Goal: Task Accomplishment & Management: Manage account settings

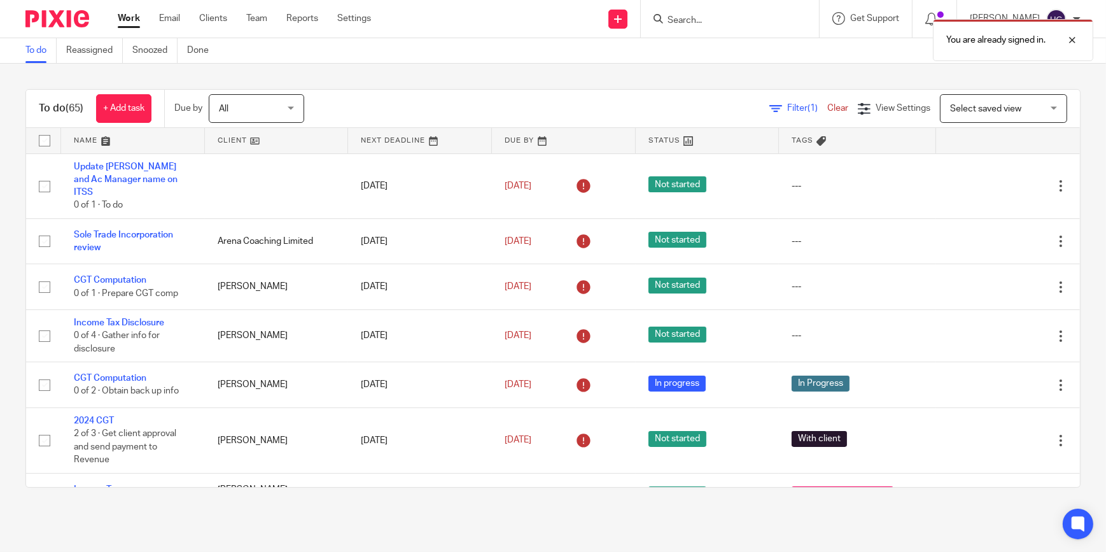
click at [725, 10] on div at bounding box center [730, 19] width 178 height 38
click at [709, 17] on div "You are already signed in." at bounding box center [823, 37] width 540 height 48
click at [693, 18] on div "You are already signed in." at bounding box center [823, 37] width 540 height 48
click at [1073, 39] on div at bounding box center [1062, 39] width 34 height 15
click at [736, 18] on input "Search" at bounding box center [723, 20] width 115 height 11
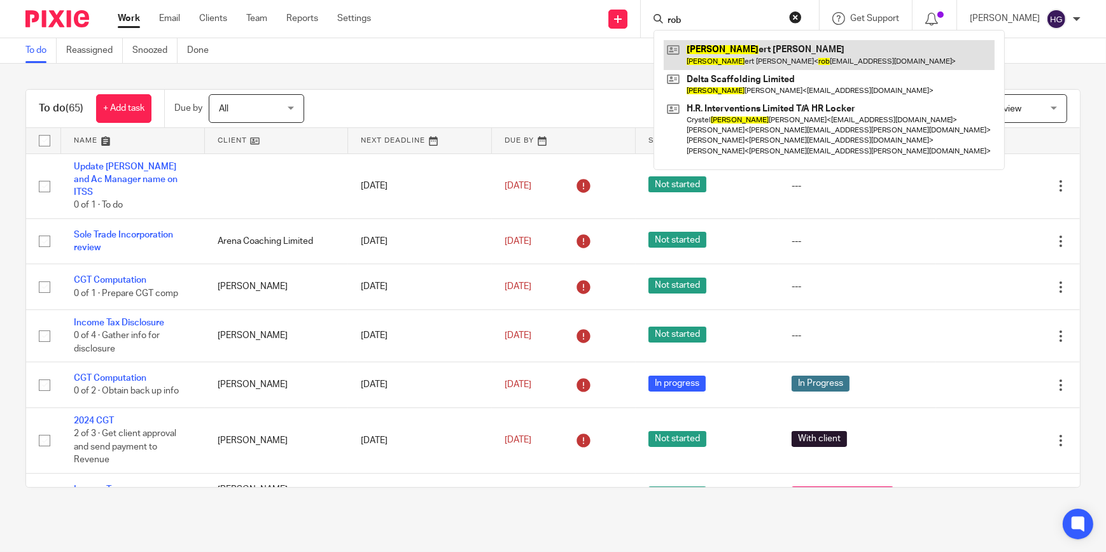
type input "rob"
click at [750, 44] on link at bounding box center [829, 54] width 331 height 29
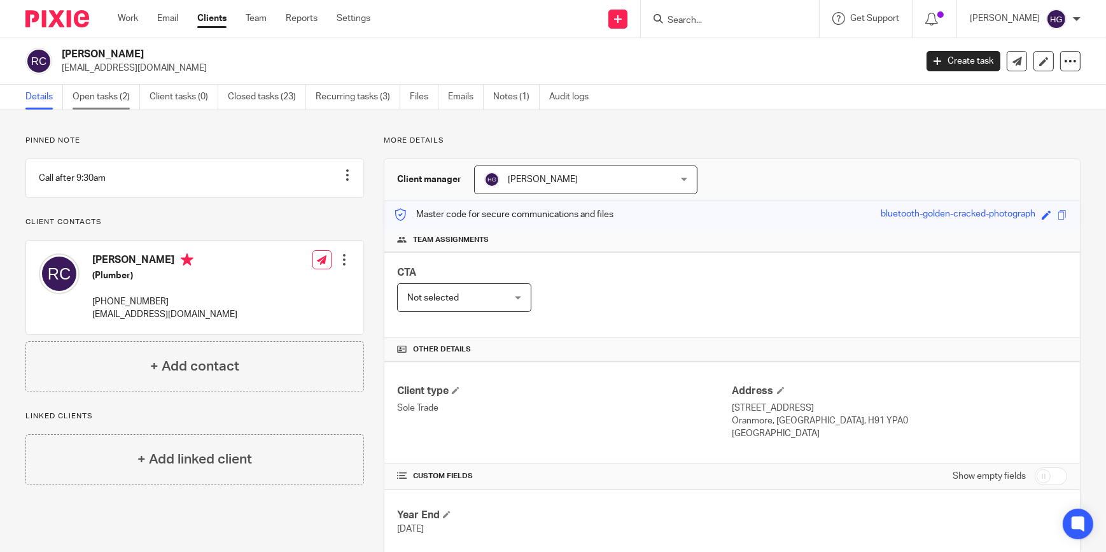
click at [108, 95] on link "Open tasks (2)" at bounding box center [106, 97] width 67 height 25
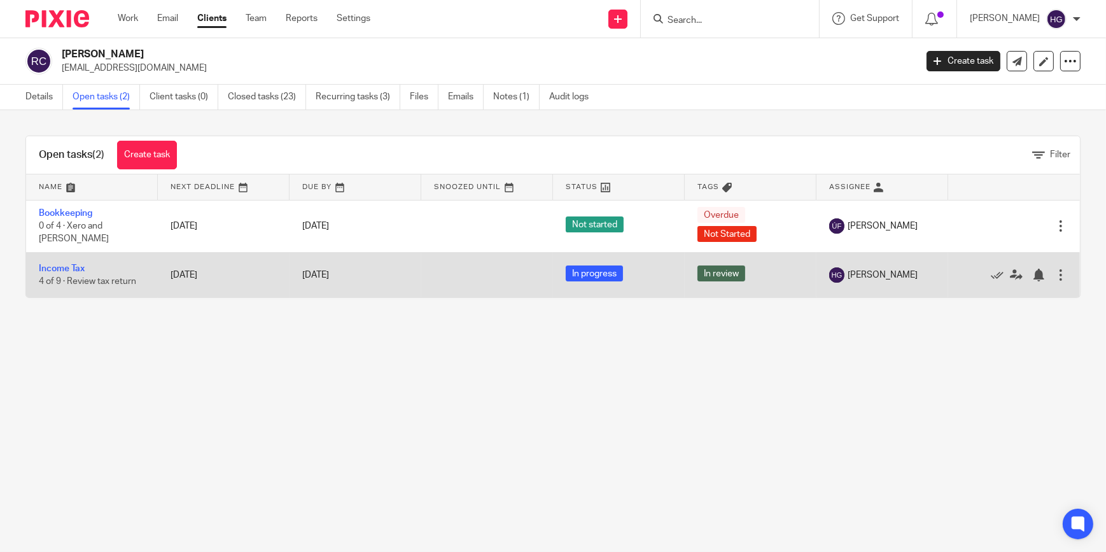
click at [60, 273] on td "Income Tax 4 of 9 · Review tax return" at bounding box center [92, 274] width 132 height 45
click at [62, 268] on link "Income Tax" at bounding box center [62, 268] width 46 height 9
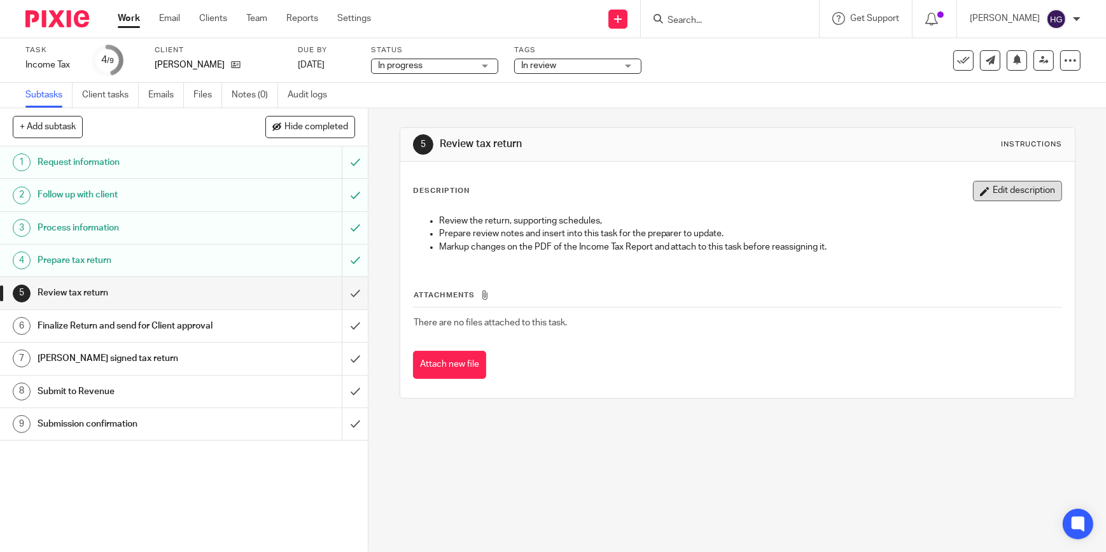
click at [985, 191] on button "Edit description" at bounding box center [1017, 191] width 89 height 20
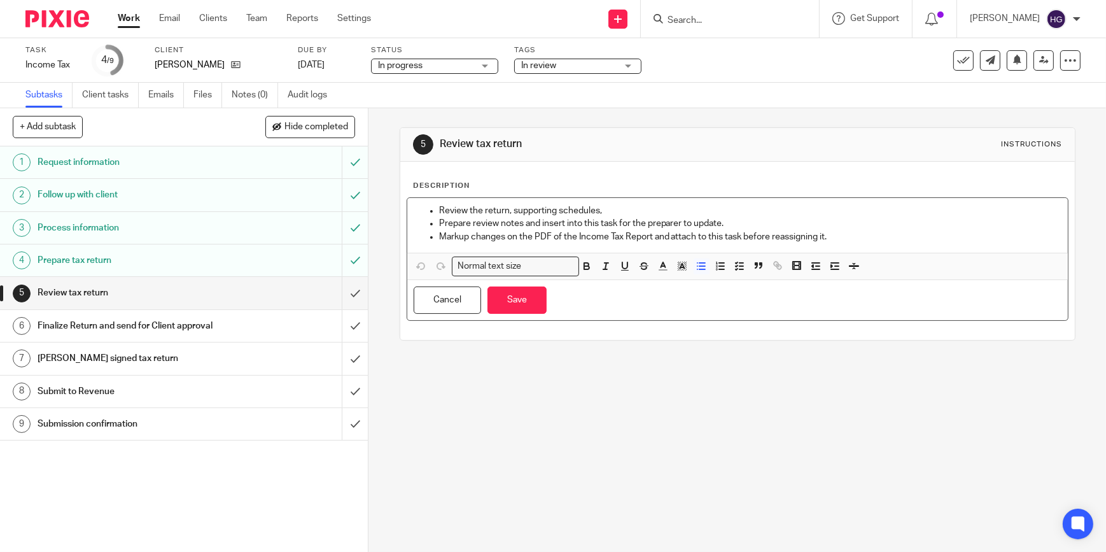
click at [851, 232] on p "Markup changes on the PDF of the Income Tax Report and attach to this task befo…" at bounding box center [750, 236] width 622 height 13
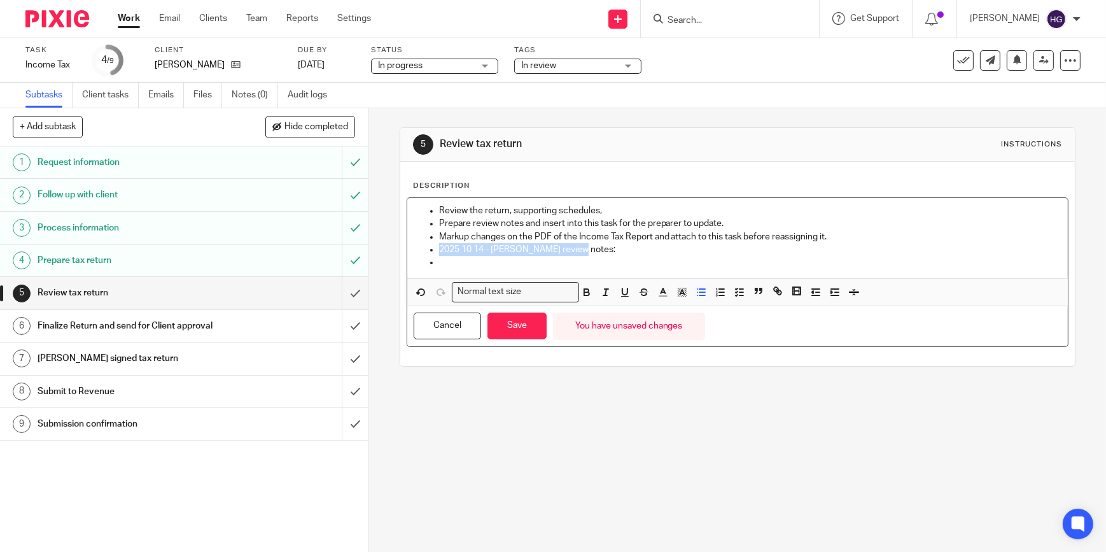
drag, startPoint x: 578, startPoint y: 242, endPoint x: 435, endPoint y: 248, distance: 143.9
click at [439, 248] on p "2025 10 14 - Helens review notes:" at bounding box center [750, 249] width 622 height 13
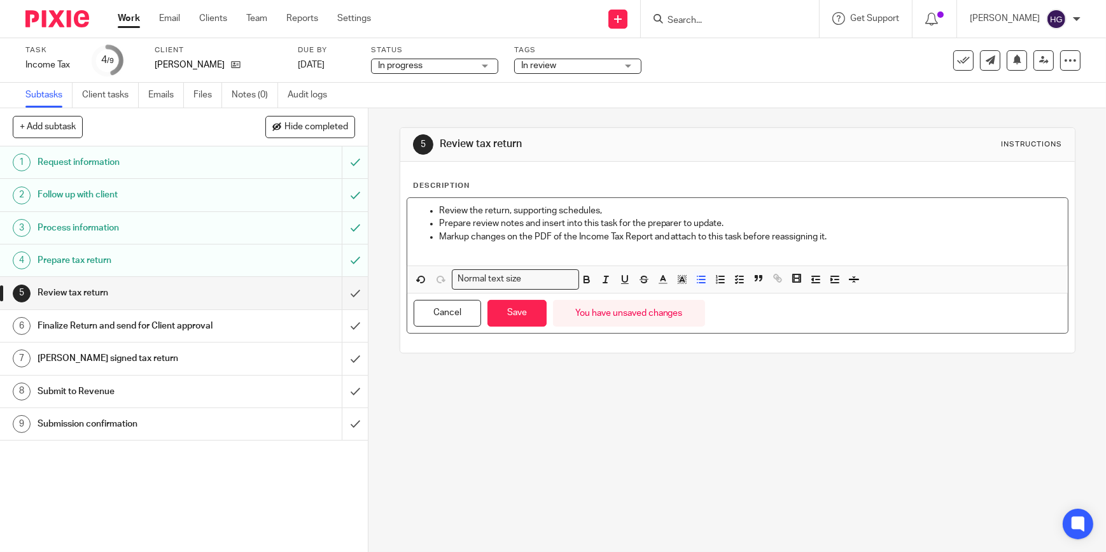
click at [429, 211] on ul "Review the return, supporting schedules, Prepare review notes and insert into t…" at bounding box center [738, 230] width 648 height 52
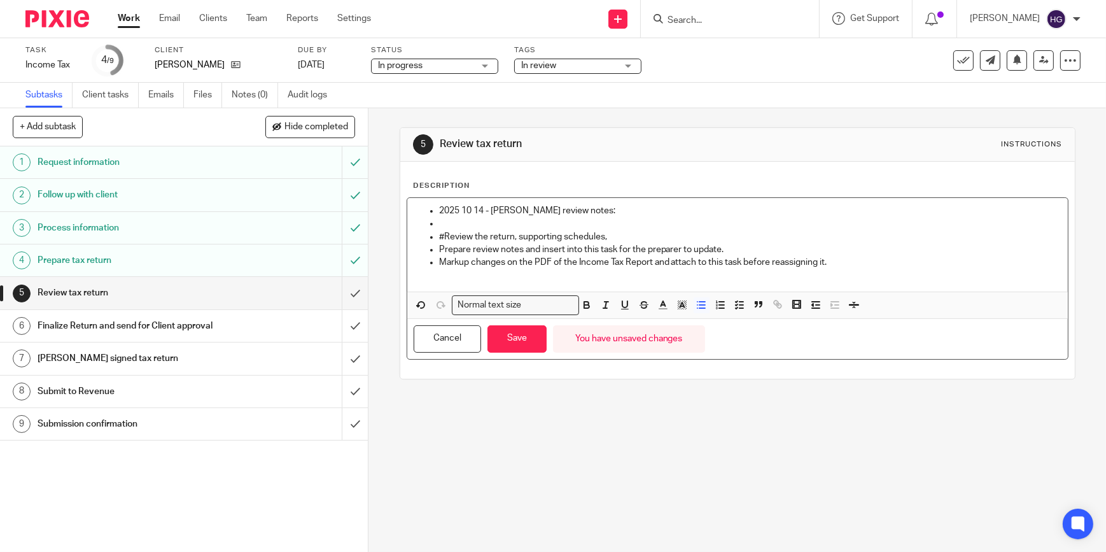
click at [433, 212] on ul "2025 10 14 - Helens review notes:" at bounding box center [738, 210] width 648 height 13
click at [477, 219] on p at bounding box center [750, 223] width 622 height 13
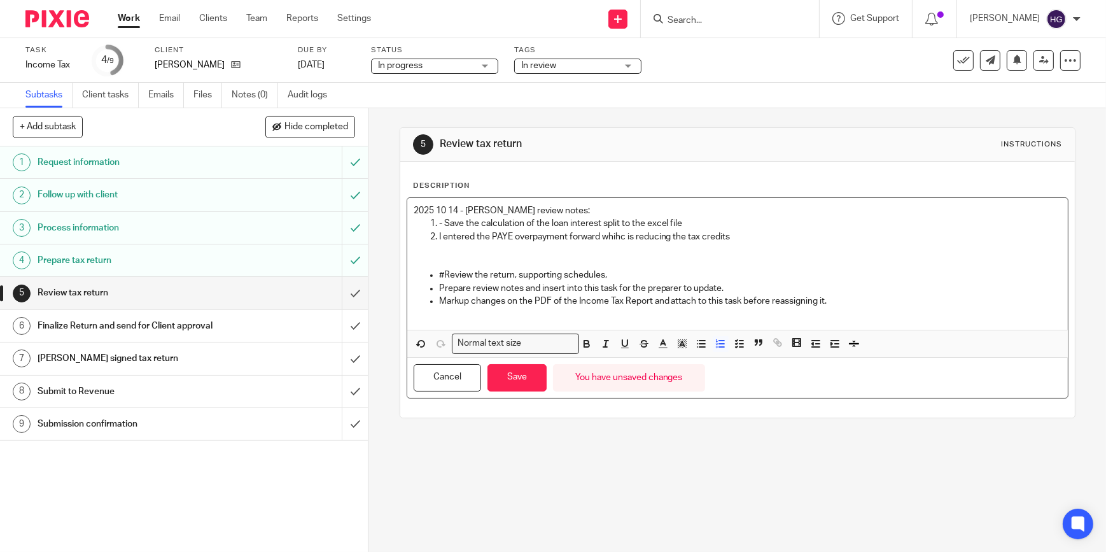
click at [477, 234] on p "I entered the PAYE overpayment forward whihc is reducing the tax credits" at bounding box center [750, 236] width 622 height 13
click at [552, 235] on p "Ther is a PAYE overpayment forward whihc is reducing the tax credits" at bounding box center [750, 236] width 622 height 13
click at [583, 234] on p "Ther is a PAYE overpayment forward whihc is reducing the tax credits" at bounding box center [750, 236] width 622 height 13
click at [605, 233] on p "Ther is a PAYE overpayment forward whihc is reducing the tax credits" at bounding box center [750, 236] width 622 height 13
click at [716, 239] on p "Ther is a PAYE overpayment forward which is reducing the tax credits" at bounding box center [750, 236] width 622 height 13
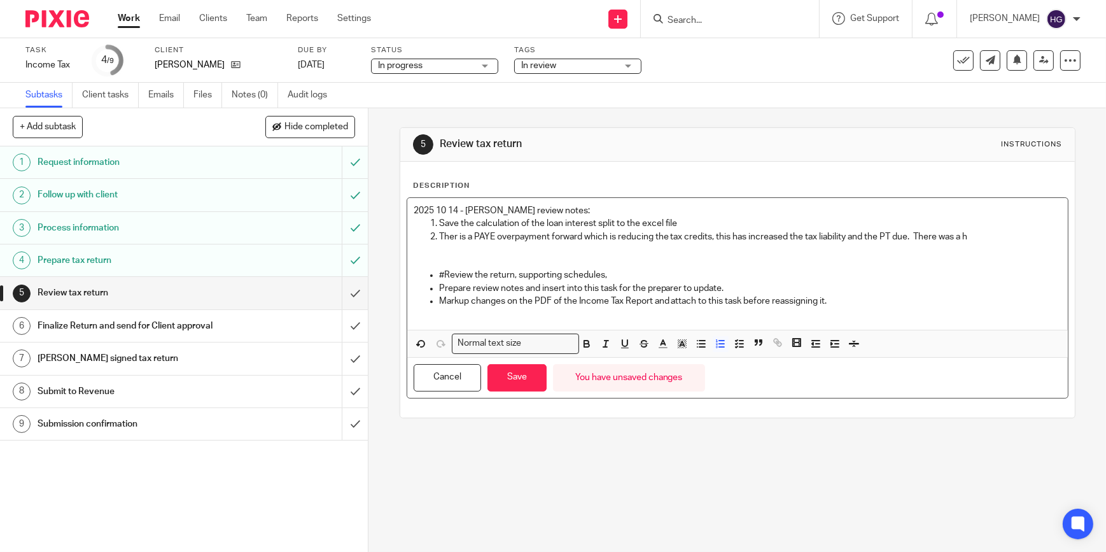
click at [980, 233] on p "Ther is a PAYE overpayment forward which is reducing the tax credits, this has …" at bounding box center [750, 236] width 622 height 13
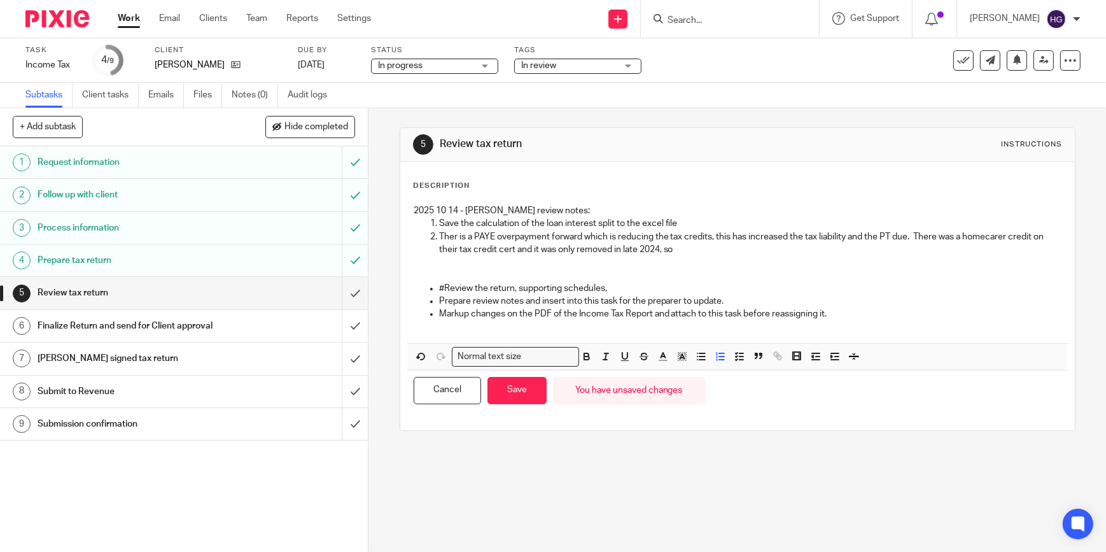
click at [688, 247] on p "Ther is a PAYE overpayment forward which is reducing the tax credits, this has …" at bounding box center [750, 243] width 622 height 26
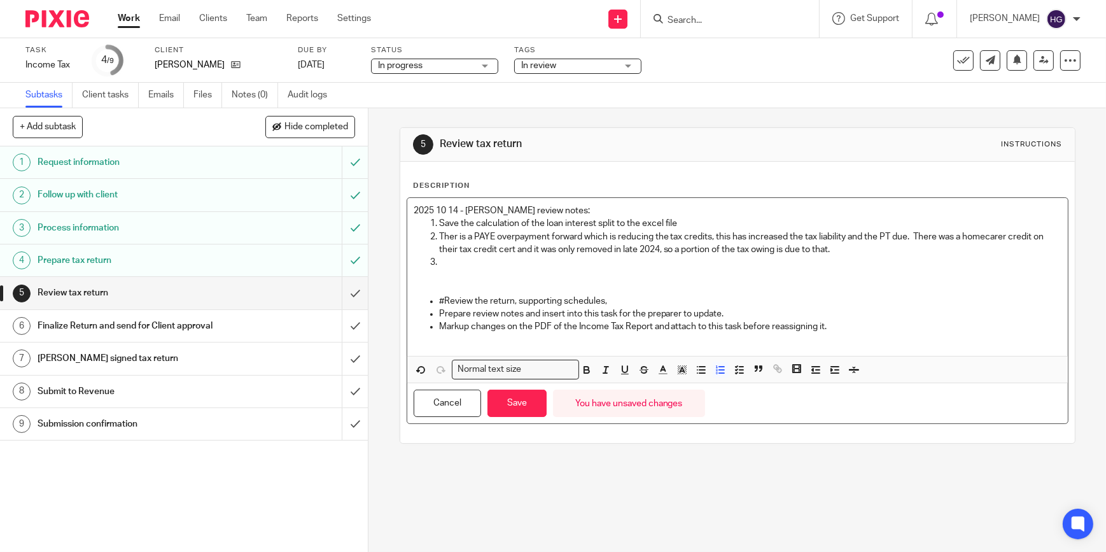
click at [454, 235] on p "Ther is a PAYE overpayment forward which is reducing the tax credits, this has …" at bounding box center [750, 243] width 622 height 26
click at [923, 233] on p "There is a PAYE overpayment forward which is reducing the tax credits, this has…" at bounding box center [750, 243] width 622 height 26
click at [921, 234] on p "There is a PAYE overpayment forward which is reducing the tax credits, this has…" at bounding box center [750, 243] width 622 height 26
click at [723, 237] on p "There is a PAYE overpayment forward which is reducing the tax credits, this has…" at bounding box center [750, 236] width 622 height 13
click at [1017, 235] on p "There is a PAYE overpayment forward which is reducing the tax credits, I added …" at bounding box center [750, 236] width 622 height 13
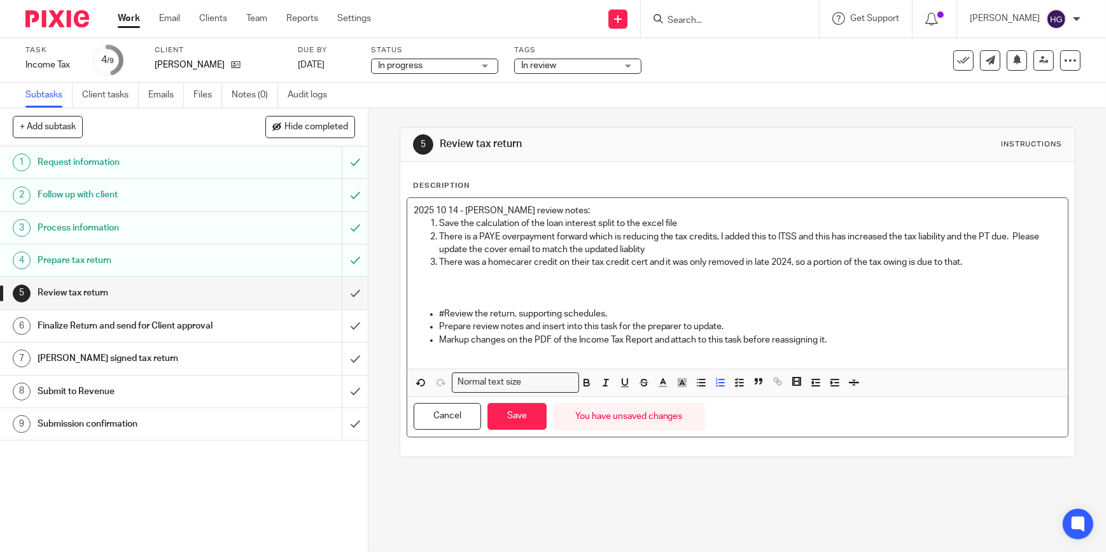
click at [989, 265] on p "There was a homecarer credit on their tax credit cert and it was only removed i…" at bounding box center [750, 262] width 622 height 13
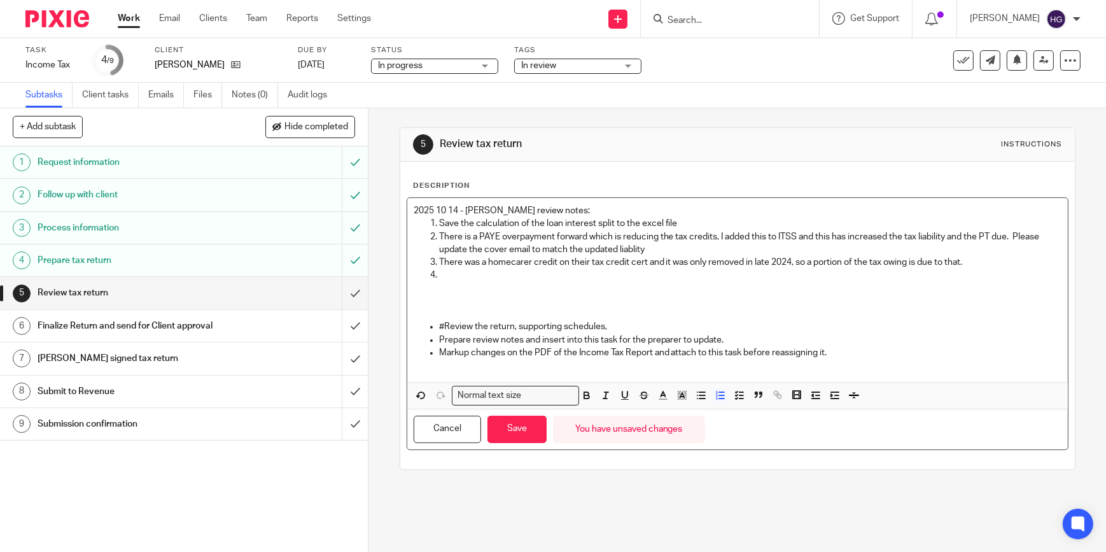
click at [1031, 232] on p "There is a PAYE overpayment forward which is reducing the tax credits, I added …" at bounding box center [750, 243] width 622 height 26
click at [1032, 232] on p "There is a PAYE overpayment forward which is reducing the tax credits, I added …" at bounding box center [750, 243] width 622 height 26
click at [631, 251] on p "There is a PAYE overpayment forward which is reducing the tax credits, I added …" at bounding box center [750, 243] width 622 height 26
click at [642, 249] on p "There is a PAYE overpayment forward which is reducing the tax credits, I added …" at bounding box center [750, 243] width 622 height 26
click at [655, 250] on p "There is a PAYE overpayment forward which is reducing the tax credits, I added …" at bounding box center [750, 243] width 622 height 26
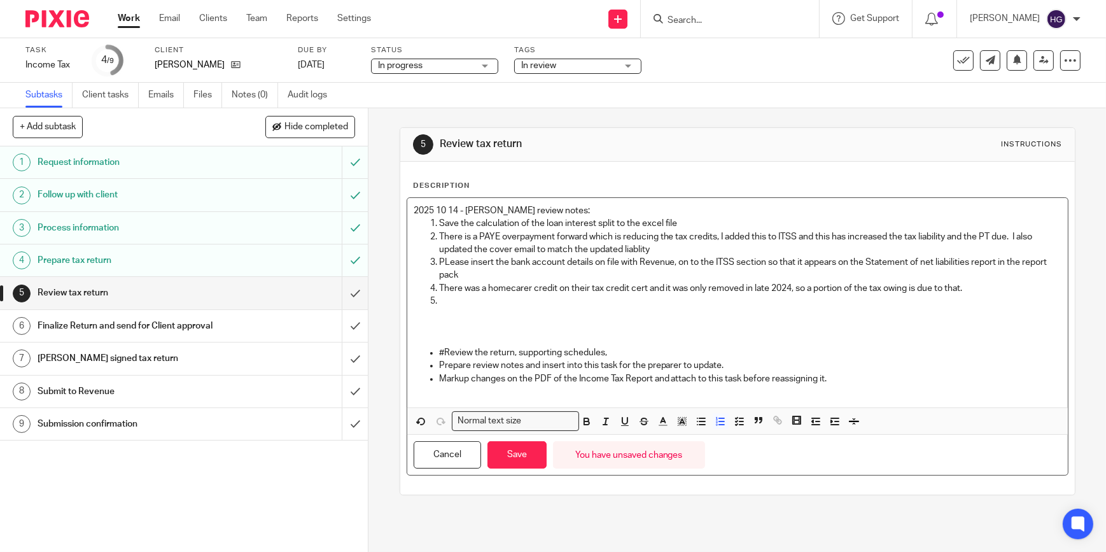
click at [449, 298] on p at bounding box center [750, 301] width 622 height 13
drag, startPoint x: 436, startPoint y: 281, endPoint x: 475, endPoint y: 279, distance: 38.3
click at [438, 280] on ol "Save the calculation of the loan interest split to the excel file There is a PA…" at bounding box center [738, 262] width 648 height 90
click at [1027, 286] on p "Just and FYI - There was a homecarer credit on their tax credit cert and it was…" at bounding box center [750, 288] width 622 height 13
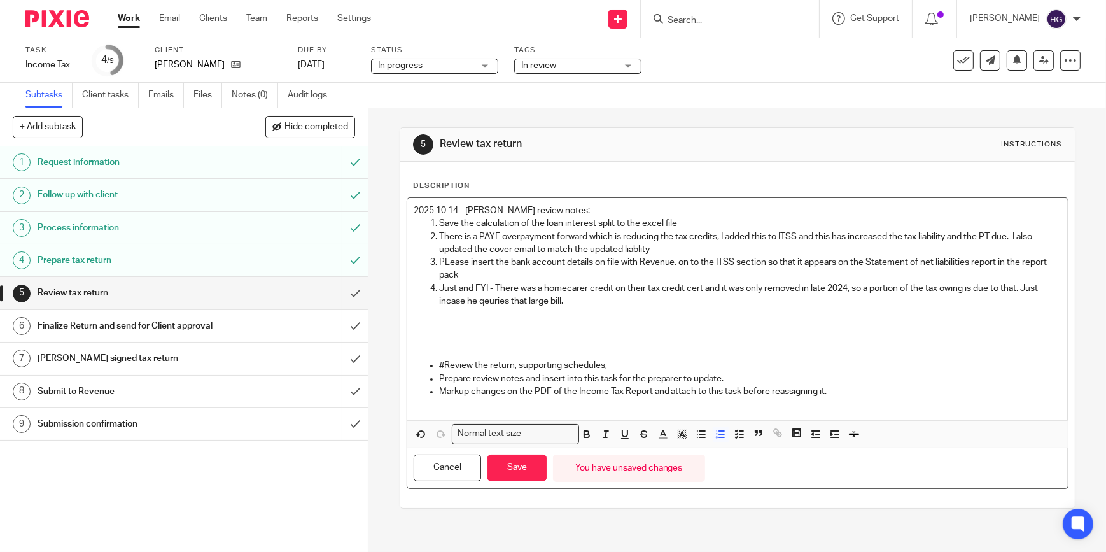
click at [482, 301] on p "Just and FYI - There was a homecarer credit on their tax credit cert and it was…" at bounding box center [750, 295] width 622 height 26
drag, startPoint x: 545, startPoint y: 298, endPoint x: 557, endPoint y: 302, distance: 12.7
click at [545, 298] on p "Just and FYI - There was a homecarer credit on their tax credit cert and it was…" at bounding box center [750, 295] width 622 height 26
click at [576, 298] on p "Just and FYI - There was a homecarer credit on their tax credit cert and it was…" at bounding box center [750, 295] width 622 height 26
click at [442, 260] on p "PLease insert the bank account details on file with Revenue, on to the ITSS sec…" at bounding box center [750, 269] width 622 height 26
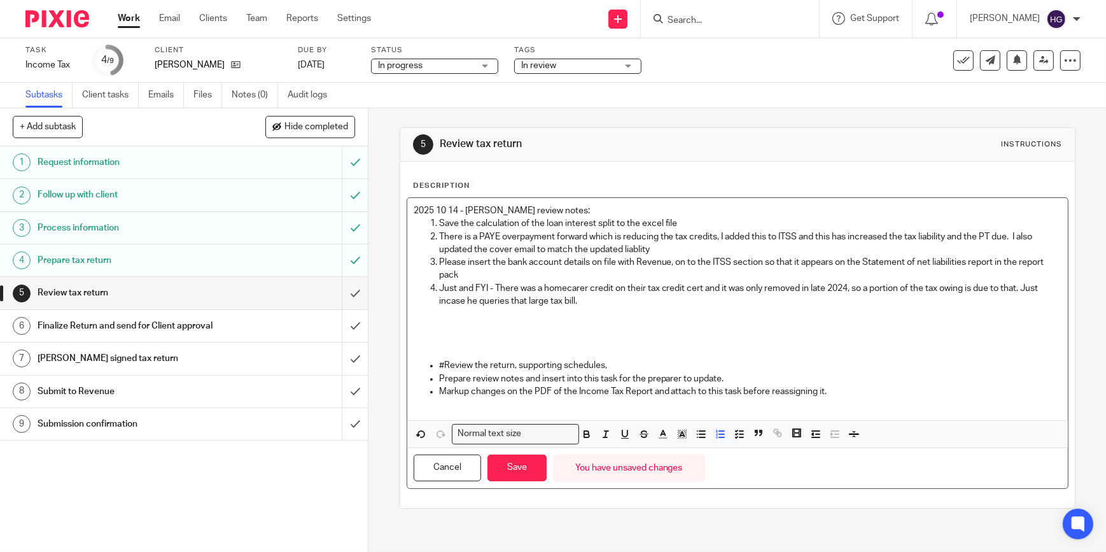
click at [677, 220] on p "Save the calculation of the loan interest split to the excel file" at bounding box center [750, 223] width 622 height 13
click at [719, 235] on p "There is a PAYE overpayment forward which is reducing the tax credits, I added …" at bounding box center [750, 243] width 622 height 26
click at [871, 230] on p "There is a PAYE overpayment forward which is reducing the tax credits, (Se e th…" at bounding box center [750, 243] width 622 height 26
click at [872, 234] on p "There is a PAYE overpayment forward which is reducing the tax credits, (Se e th…" at bounding box center [750, 243] width 622 height 26
click at [566, 284] on p "Just and FYI - There was a homecarer credit on their tax credit cert and it was…" at bounding box center [750, 295] width 622 height 26
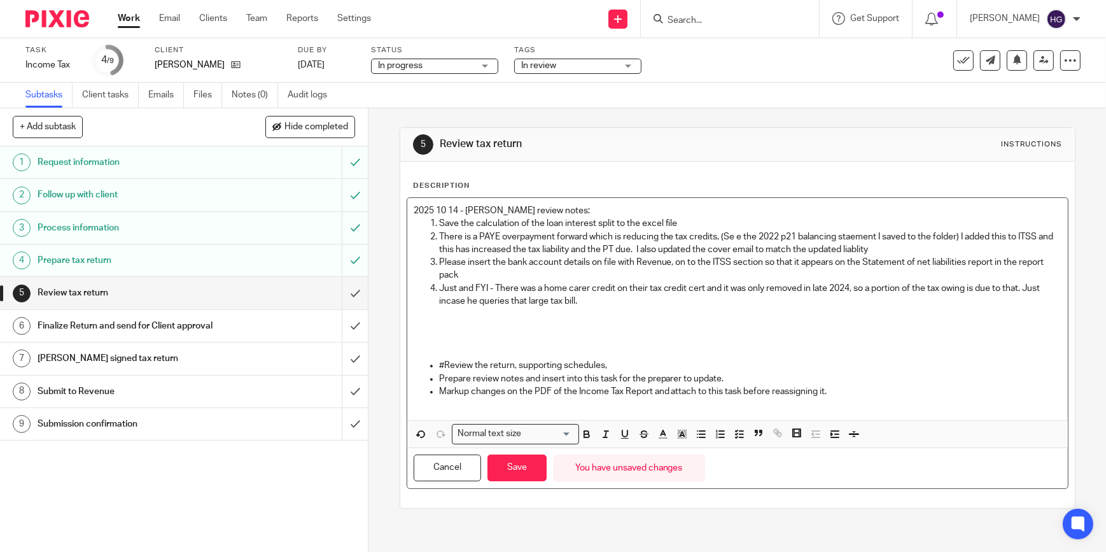
click at [542, 204] on p "2025 10 14 - Helens review notes:" at bounding box center [738, 210] width 648 height 13
click at [524, 467] on button "Save" at bounding box center [516, 467] width 59 height 27
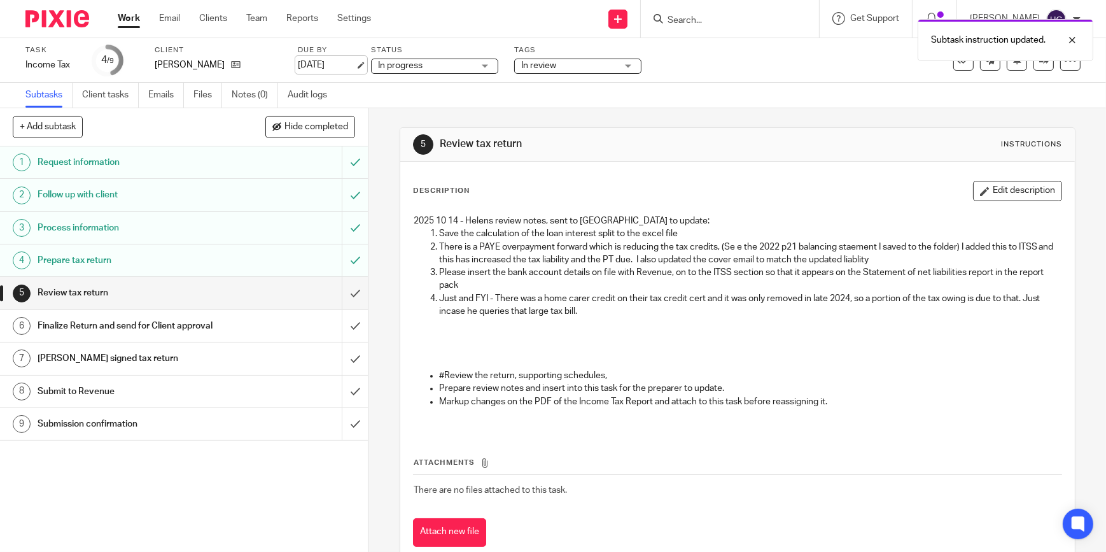
click at [317, 68] on link "13 Nov 2025" at bounding box center [326, 65] width 57 height 13
click at [1033, 69] on link at bounding box center [1043, 60] width 20 height 20
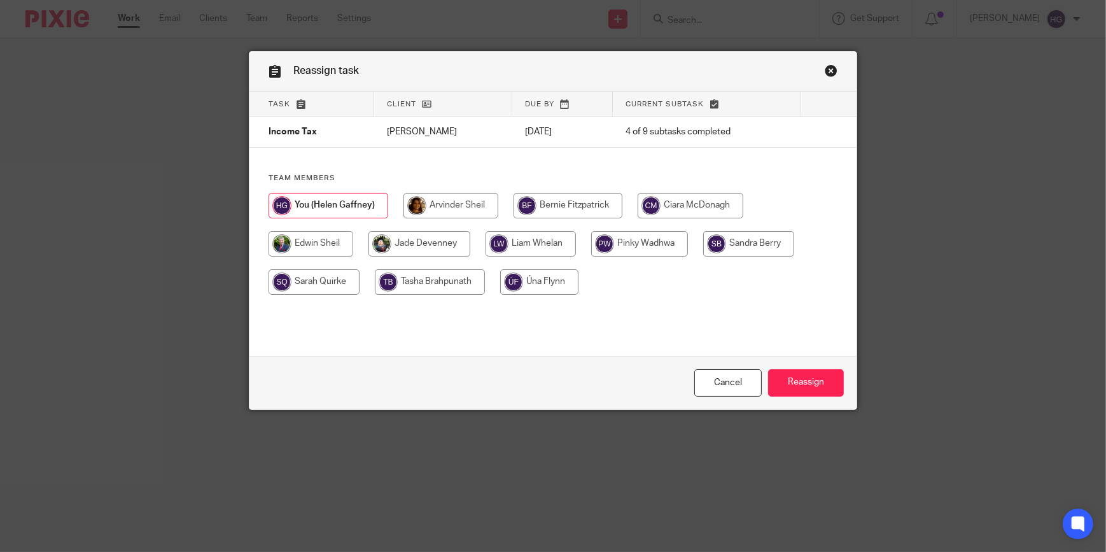
click at [426, 276] on input "radio" at bounding box center [430, 281] width 110 height 25
radio input "true"
click at [803, 379] on input "Reassign" at bounding box center [806, 382] width 76 height 27
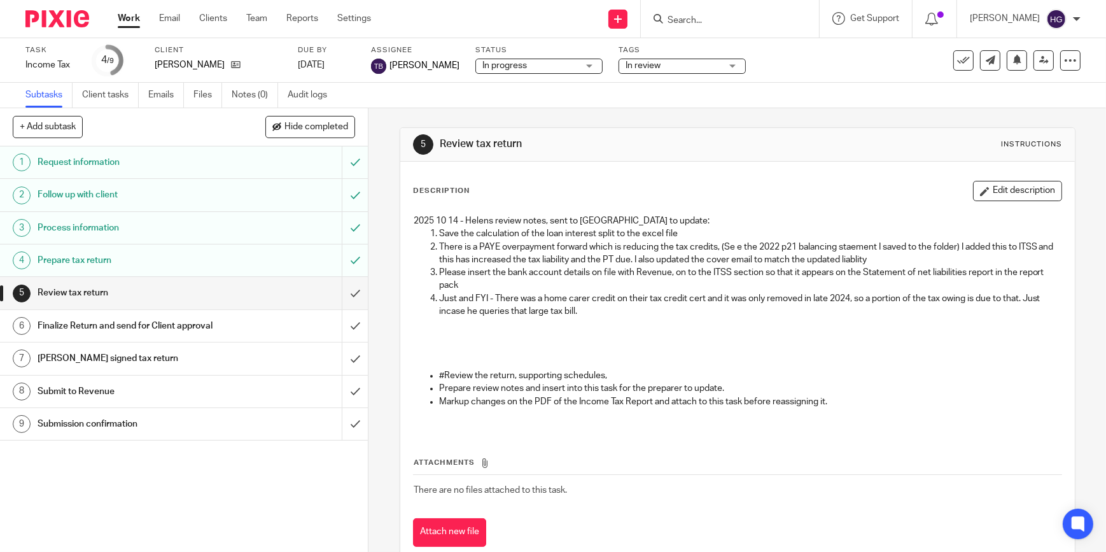
click at [589, 311] on p "Just and FYI - There was a home carer credit on their tax credit cert and it wa…" at bounding box center [750, 305] width 622 height 26
click at [439, 272] on p "Please insert the bank account details on file with Revenue, on to the ITSS sec…" at bounding box center [750, 279] width 622 height 26
click at [973, 188] on button "Edit description" at bounding box center [1017, 191] width 89 height 20
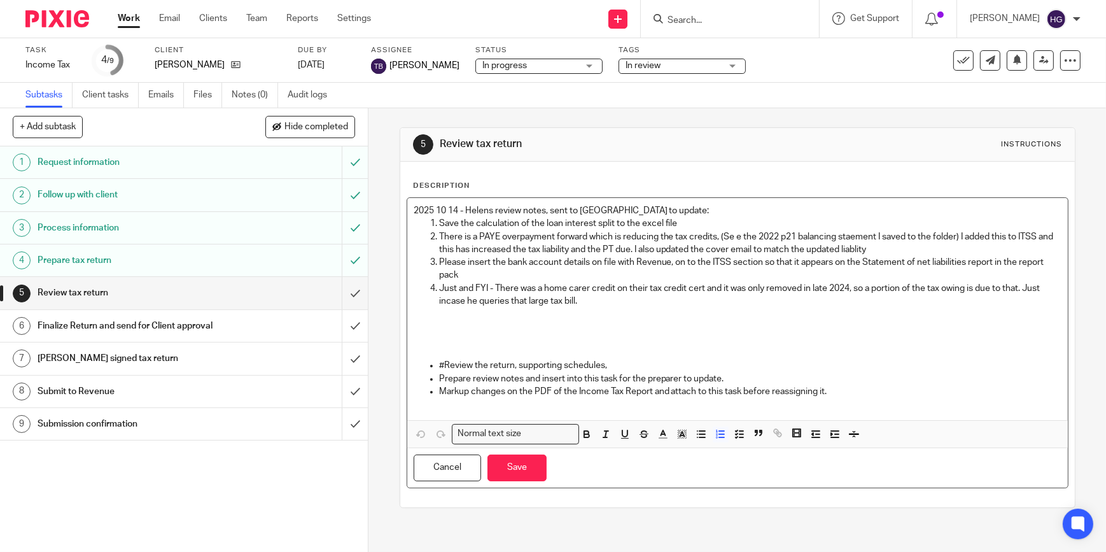
drag, startPoint x: 873, startPoint y: 249, endPoint x: 894, endPoint y: 247, distance: 20.4
click at [873, 248] on p "There is a PAYE overpayment forward which is reducing the tax credits, (Se e th…" at bounding box center [750, 243] width 622 height 26
click at [910, 250] on p "There is a PAYE overpayment forward which is reducing the tax credits, (Se e th…" at bounding box center [750, 243] width 622 height 26
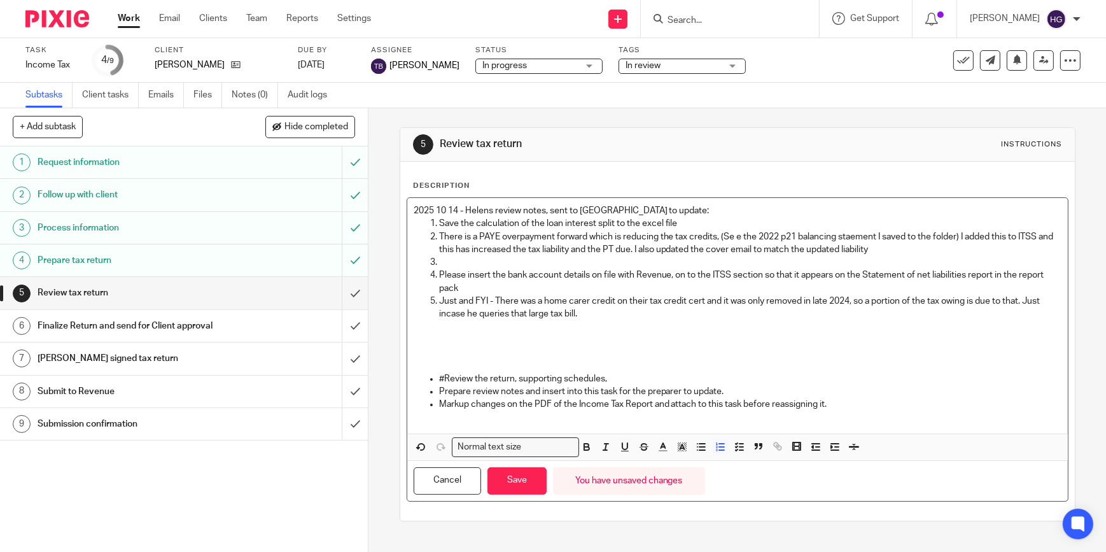
click at [484, 286] on p "Please insert the bank account details on file with Revenue, on to the ITSS sec…" at bounding box center [750, 281] width 622 height 26
click at [457, 261] on p at bounding box center [750, 262] width 622 height 13
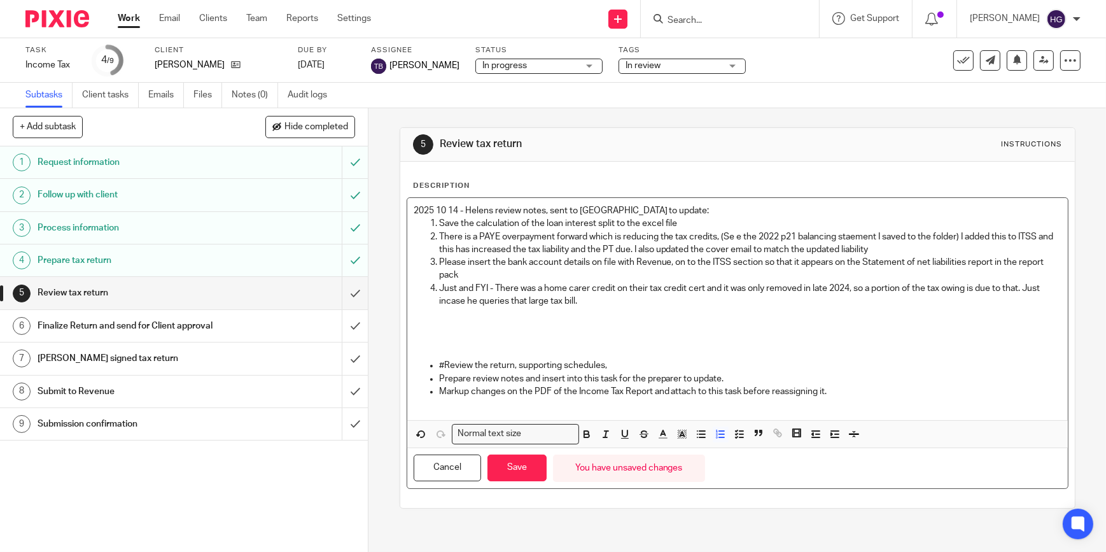
click at [439, 264] on p "Please insert the bank account details on file with Revenue, on to the ITSS sec…" at bounding box center [750, 269] width 622 height 26
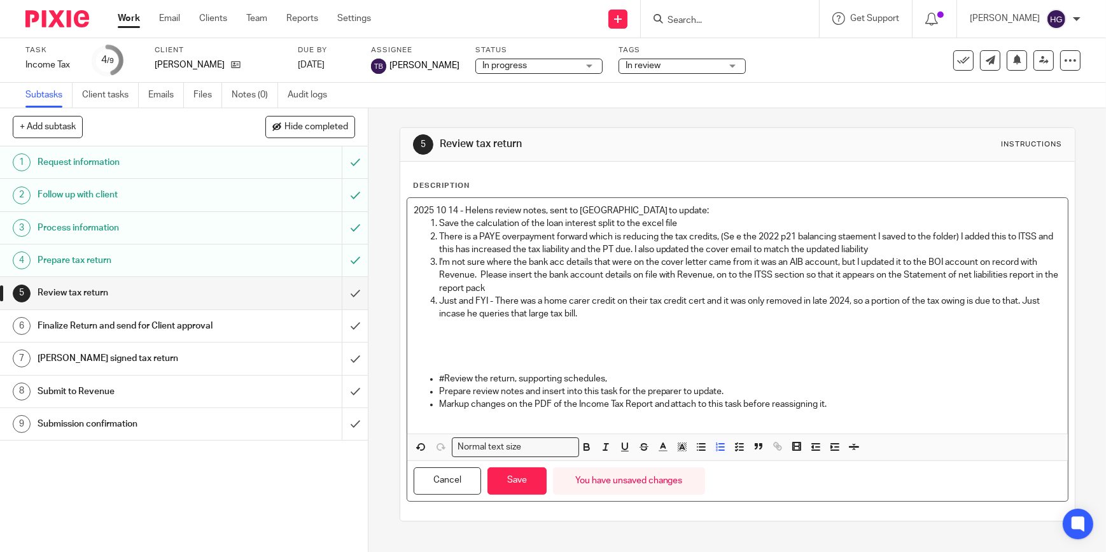
click at [802, 274] on p "I'm not sure where the bank acc details that were on the cover letter came from…" at bounding box center [750, 275] width 622 height 39
click at [760, 272] on p "I'm not sure where the bank acc details that were on the cover letter came from…" at bounding box center [750, 275] width 622 height 39
click at [839, 276] on p "I'm not sure where the bank acc details that were on the cover letter came from…" at bounding box center [750, 275] width 622 height 39
click at [525, 286] on p "I'm not sure where the bank acc details that were on the cover letter came from…" at bounding box center [750, 275] width 622 height 39
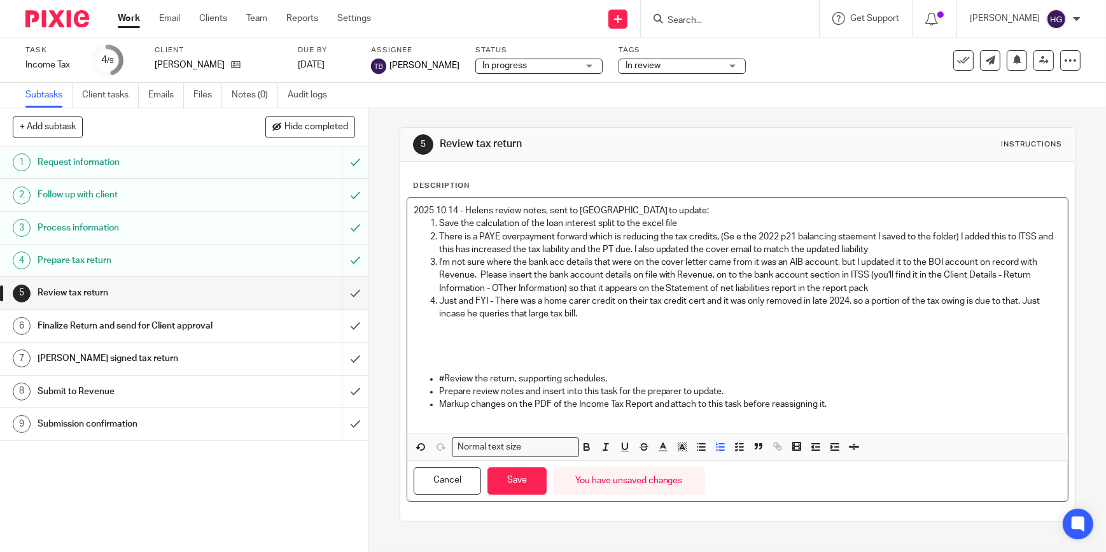
click at [496, 286] on p "I'm not sure where the bank acc details that were on the cover letter came from…" at bounding box center [750, 275] width 622 height 39
click at [934, 273] on p "I'm not sure where the bank acc details that were on the cover letter came from…" at bounding box center [750, 275] width 622 height 39
click at [867, 287] on p "I'm not sure where the bank acc details that were on the cover letter came from…" at bounding box center [750, 275] width 622 height 39
click at [581, 312] on p "Just and FYI - There was a home carer credit on their tax credit cert and it wa…" at bounding box center [750, 308] width 622 height 26
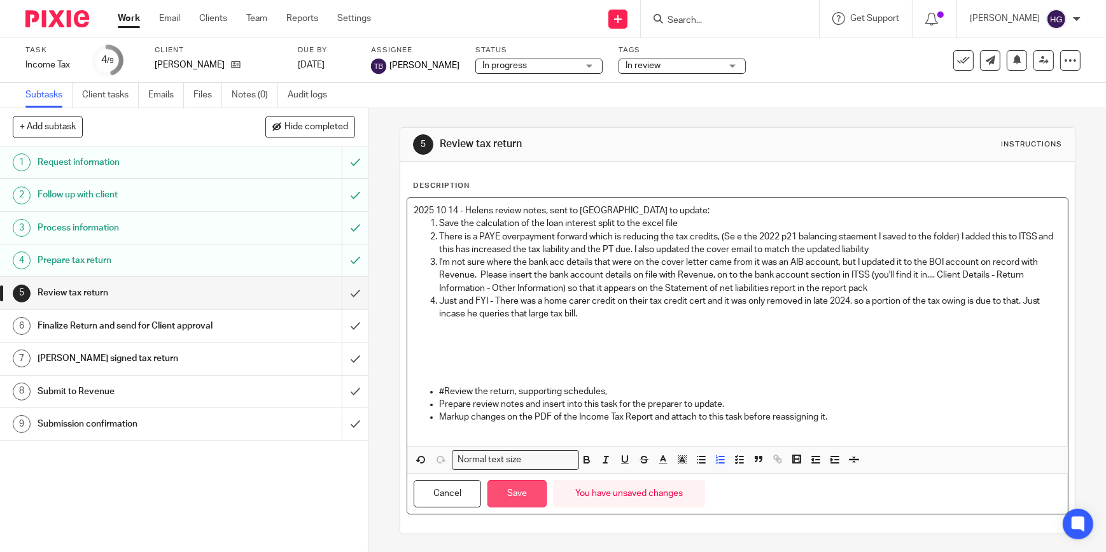
click at [519, 492] on button "Save" at bounding box center [516, 493] width 59 height 27
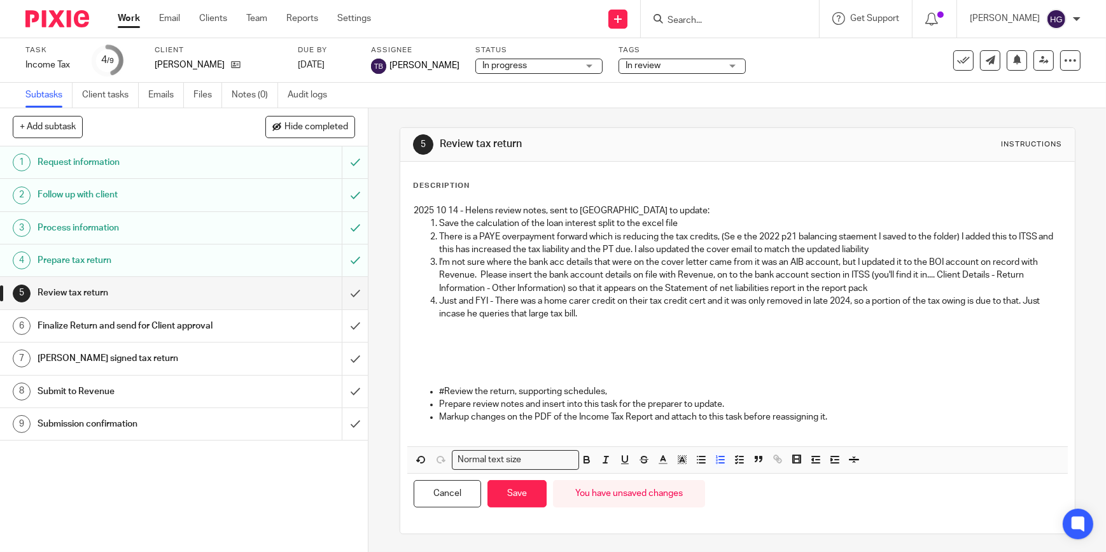
click at [135, 15] on link "Work" at bounding box center [129, 18] width 22 height 13
click at [517, 488] on button "Save" at bounding box center [516, 493] width 59 height 27
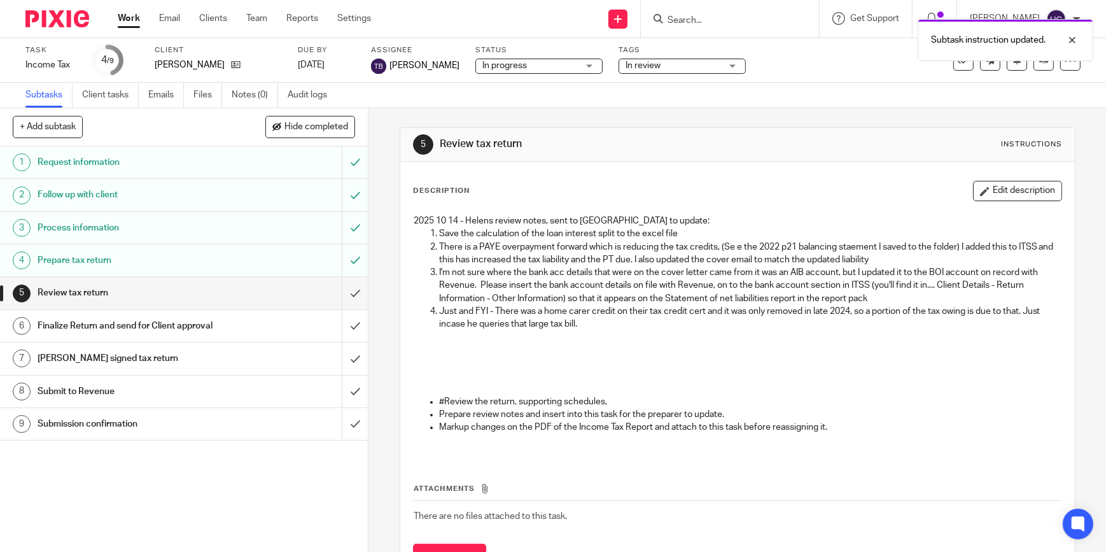
click at [127, 25] on link "Work" at bounding box center [129, 18] width 22 height 13
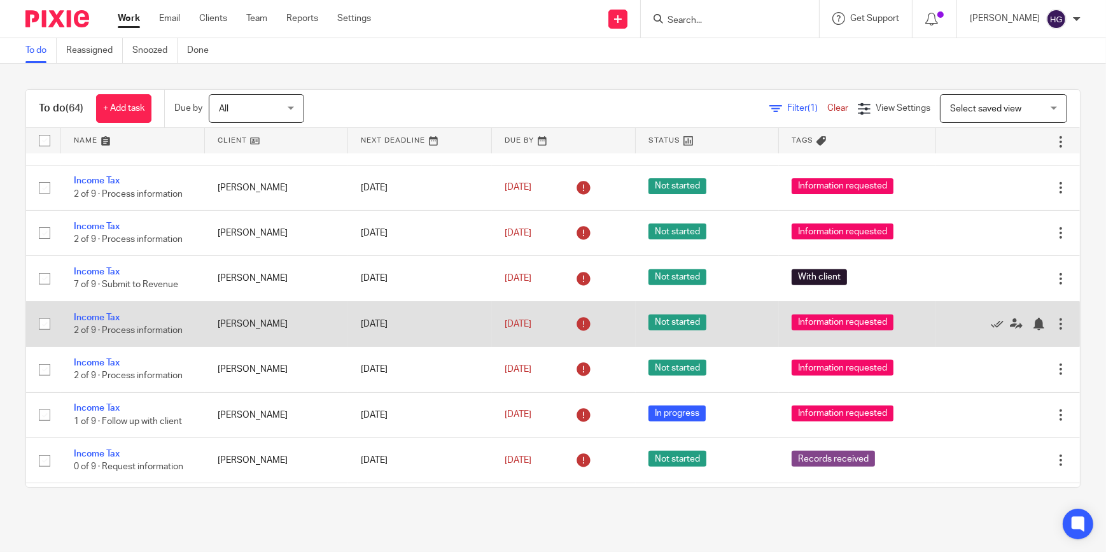
scroll to position [925, 0]
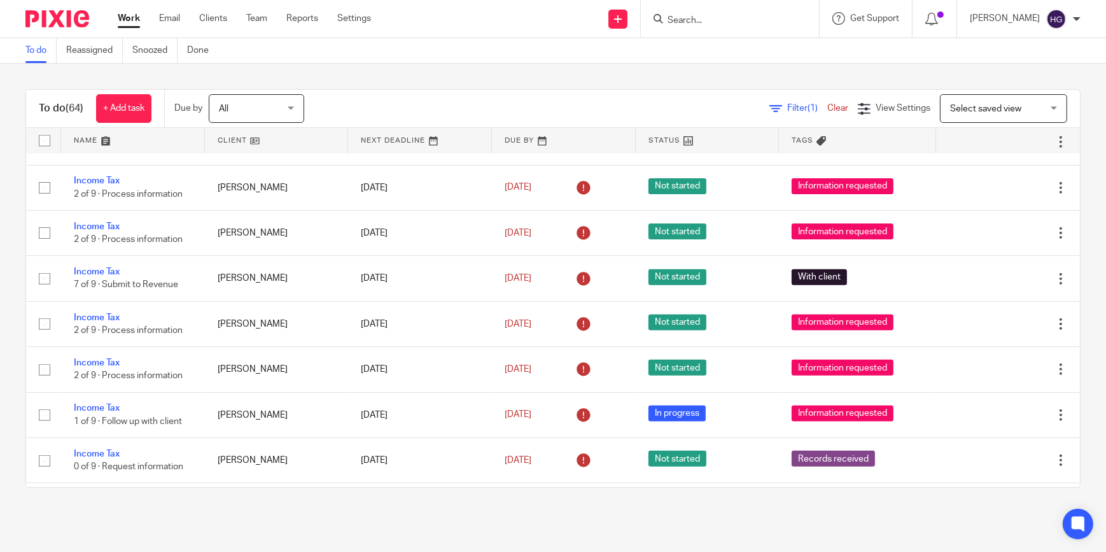
click at [716, 21] on input "Search" at bounding box center [723, 20] width 115 height 11
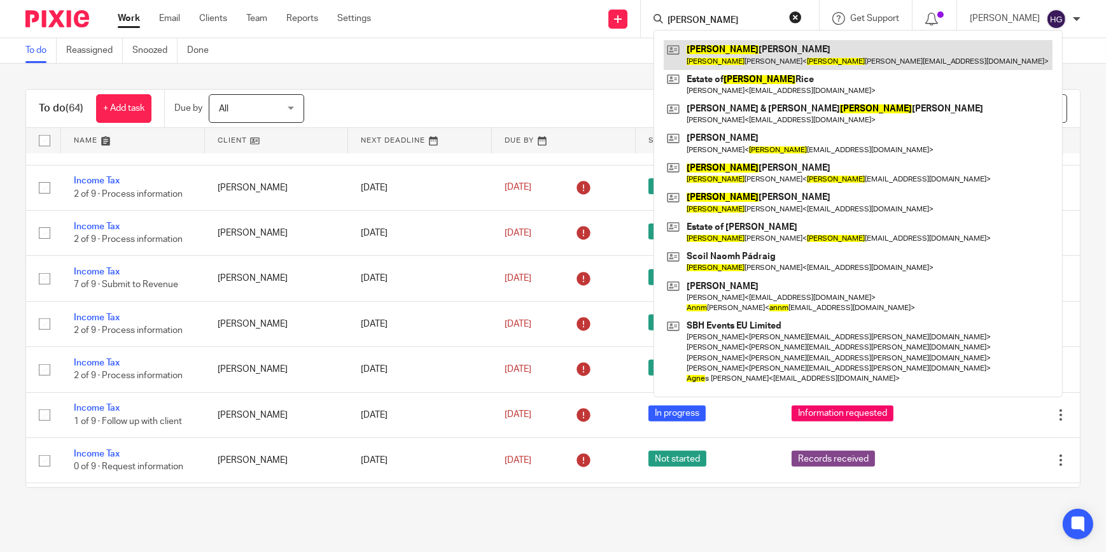
type input "[PERSON_NAME]"
click at [742, 45] on link at bounding box center [858, 54] width 389 height 29
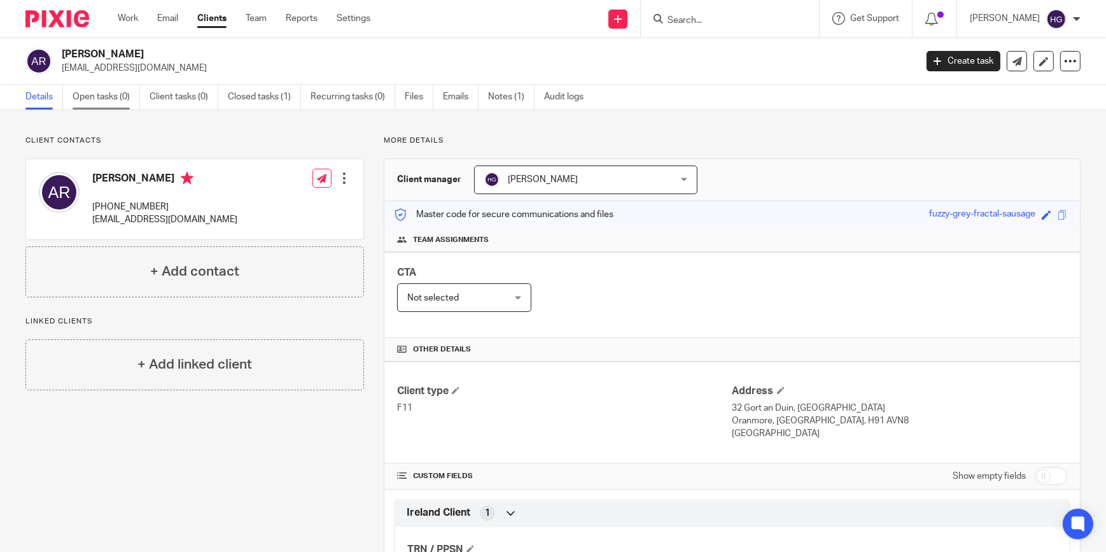
click at [111, 102] on link "Open tasks (0)" at bounding box center [106, 97] width 67 height 25
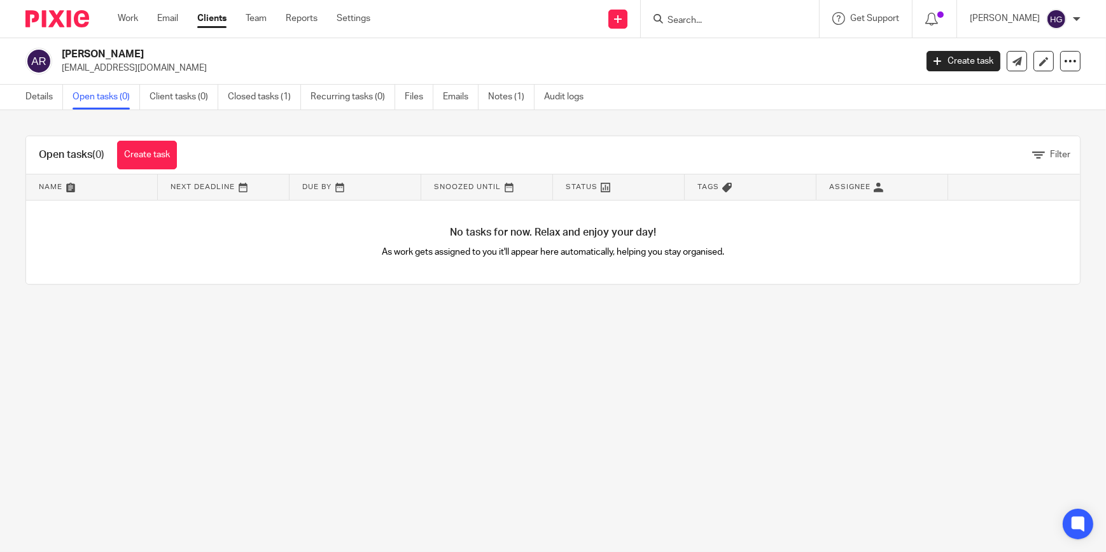
click at [700, 15] on input "Search" at bounding box center [723, 20] width 115 height 11
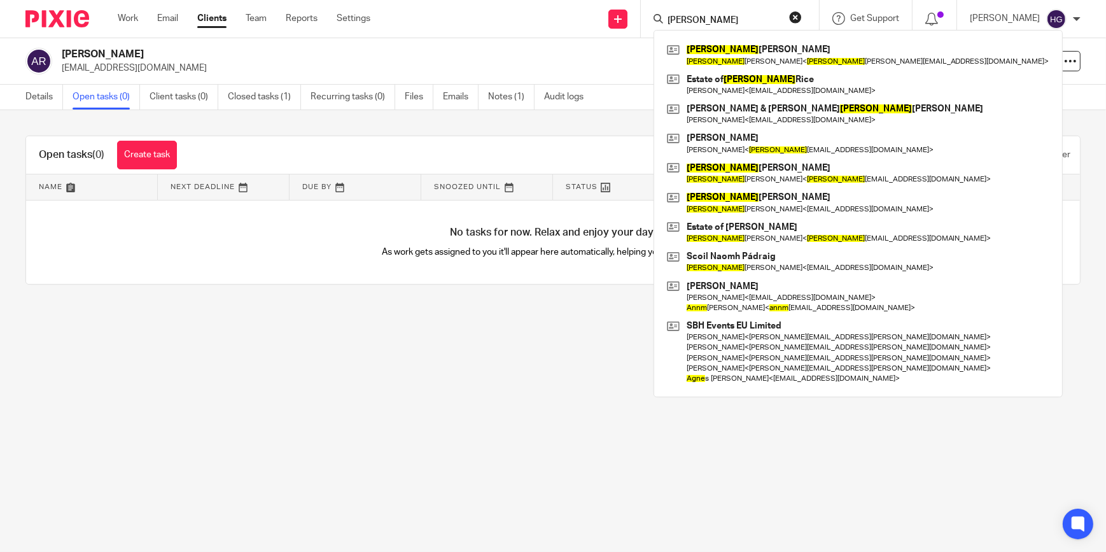
type input "anne"
click at [961, 124] on div "Open tasks (0) Create task Filter Name Next Deadline Due By Snoozed Until Statu…" at bounding box center [553, 210] width 1106 height 200
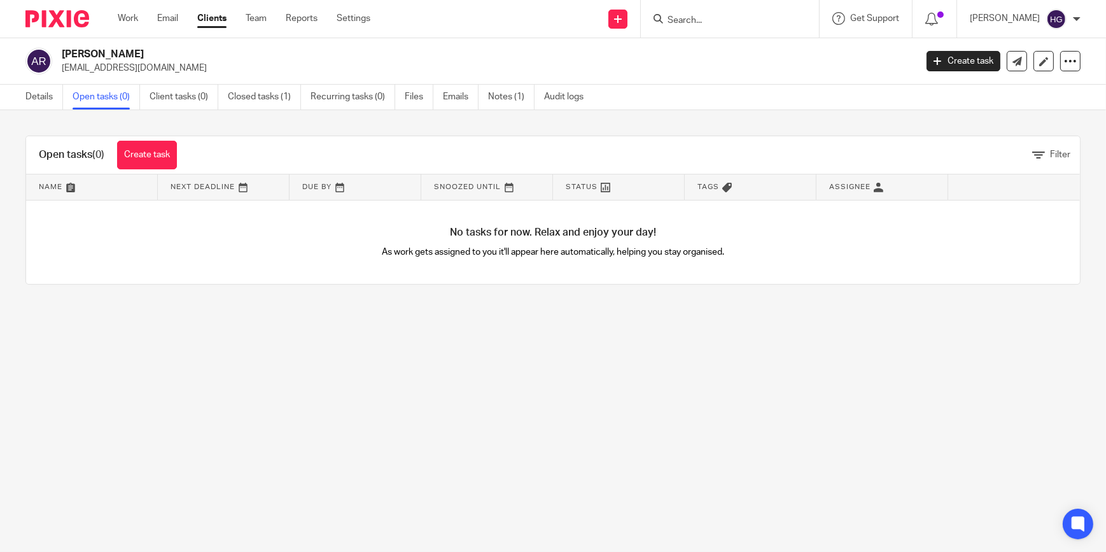
click at [715, 15] on input "Search" at bounding box center [723, 20] width 115 height 11
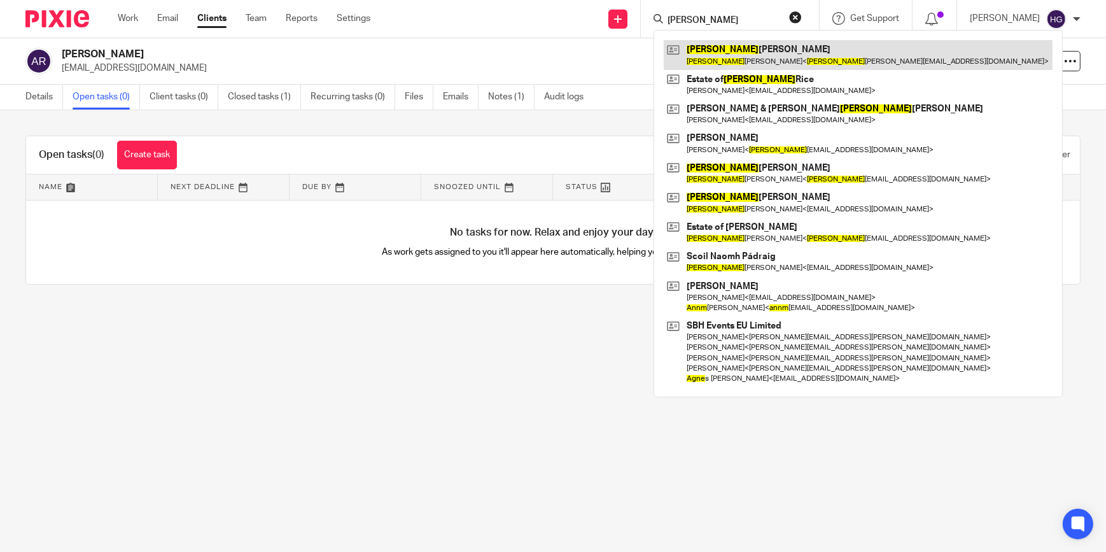
type input "anne"
click at [775, 54] on link at bounding box center [858, 54] width 389 height 29
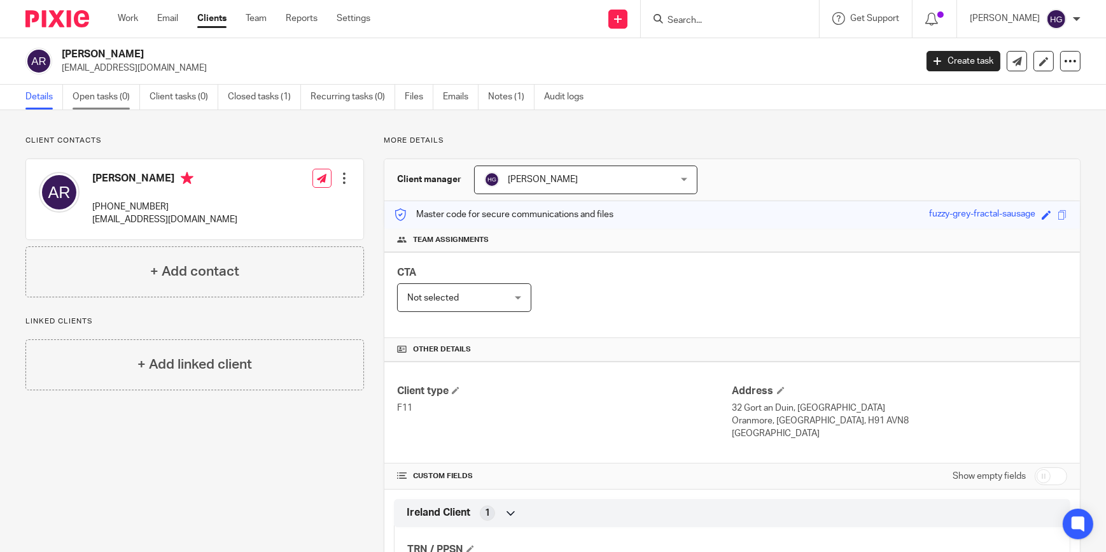
click at [103, 101] on link "Open tasks (0)" at bounding box center [106, 97] width 67 height 25
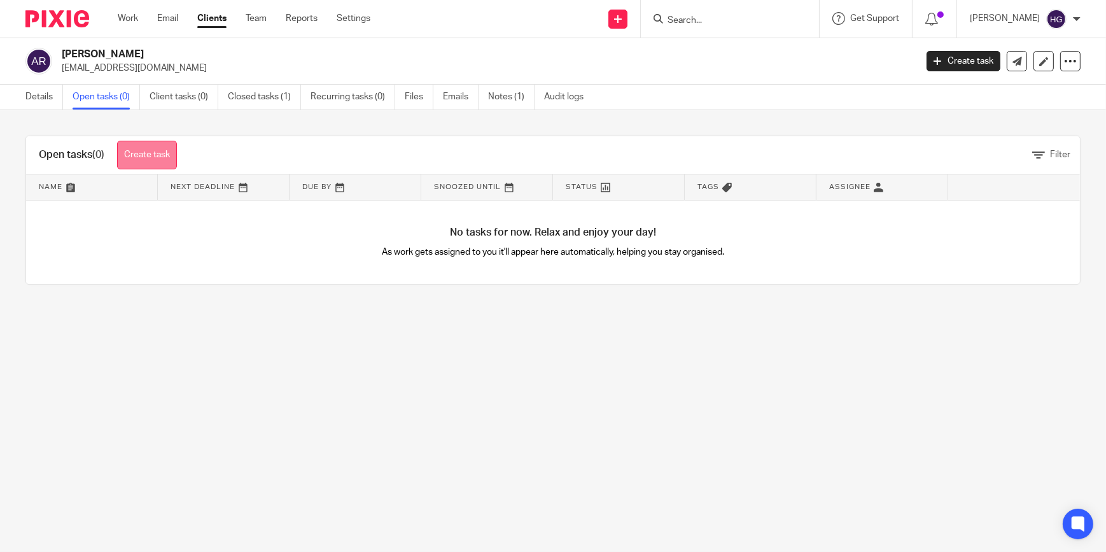
click at [154, 161] on link "Create task" at bounding box center [147, 155] width 60 height 29
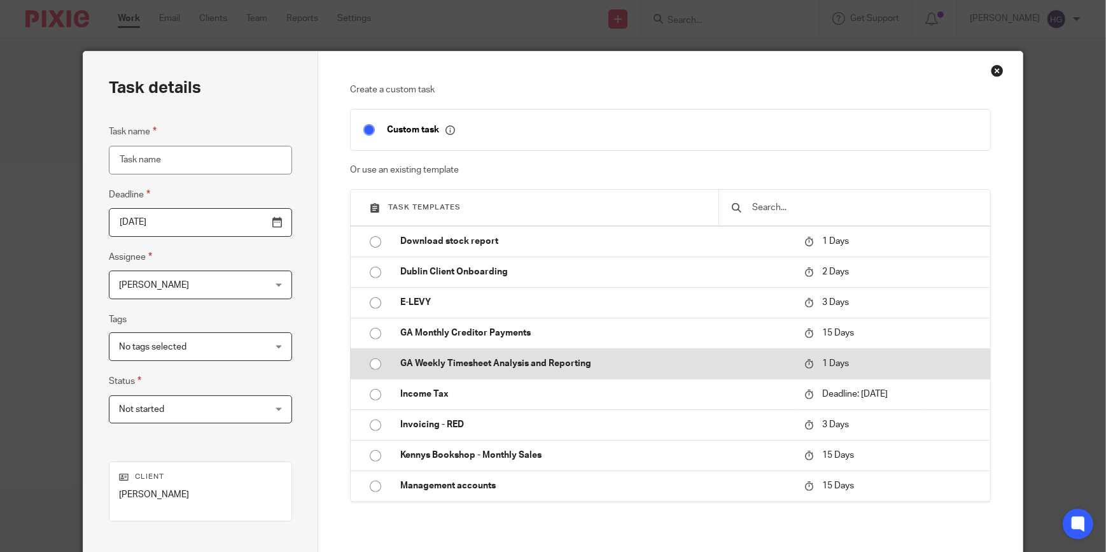
scroll to position [751, 0]
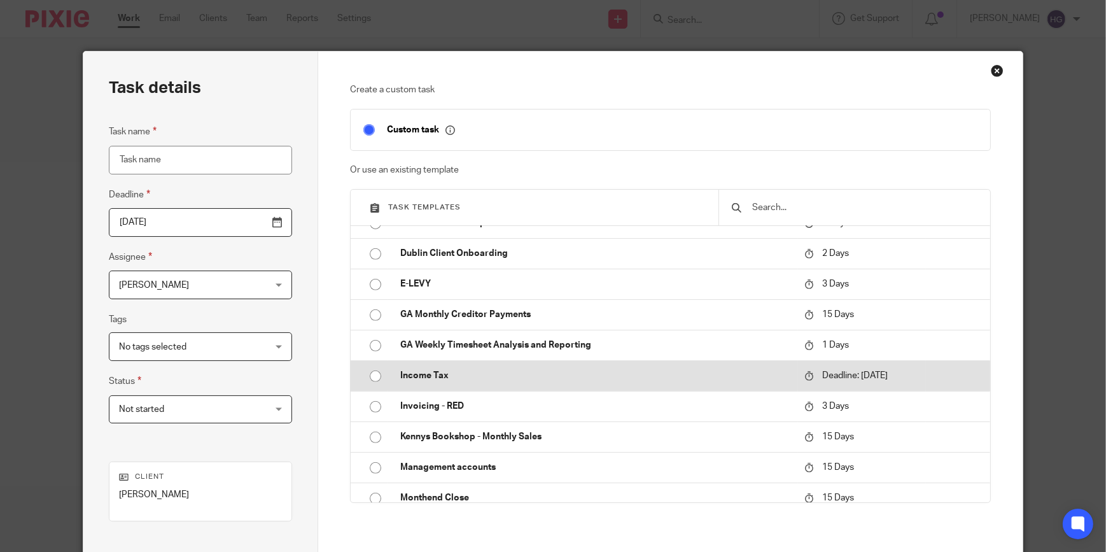
click at [368, 378] on input "radio" at bounding box center [375, 376] width 24 height 24
type input "2025-09-30"
type input "Income Tax"
checkbox input "false"
radio input "false"
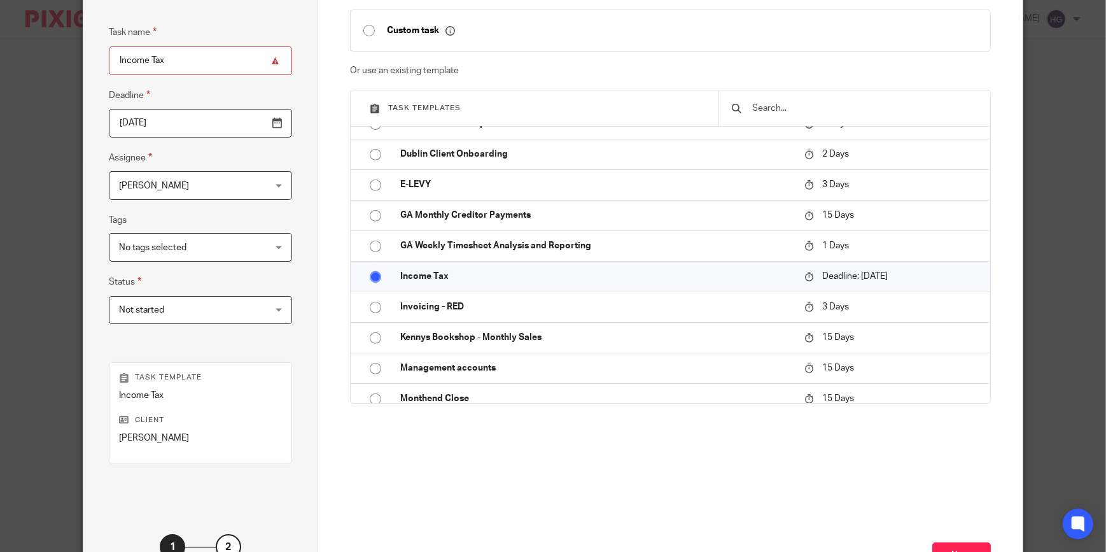
scroll to position [84, 0]
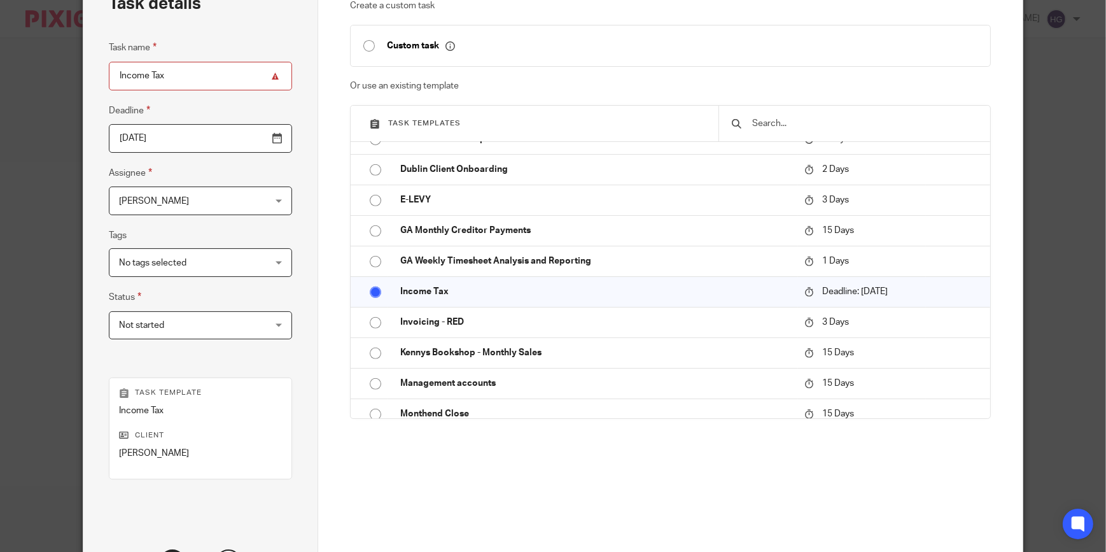
click at [247, 260] on span "No tags selected" at bounding box center [188, 262] width 138 height 27
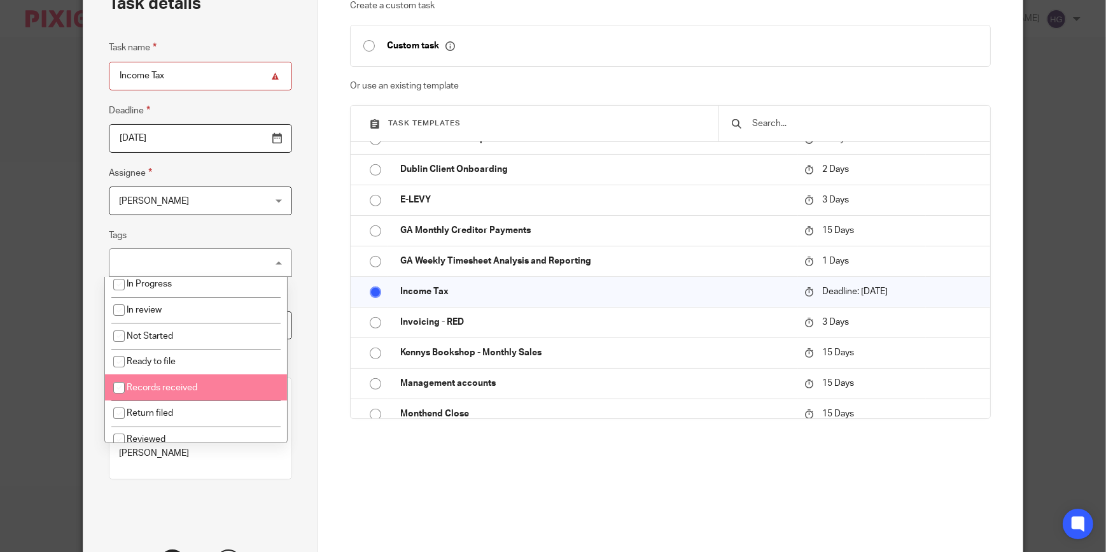
scroll to position [91, 0]
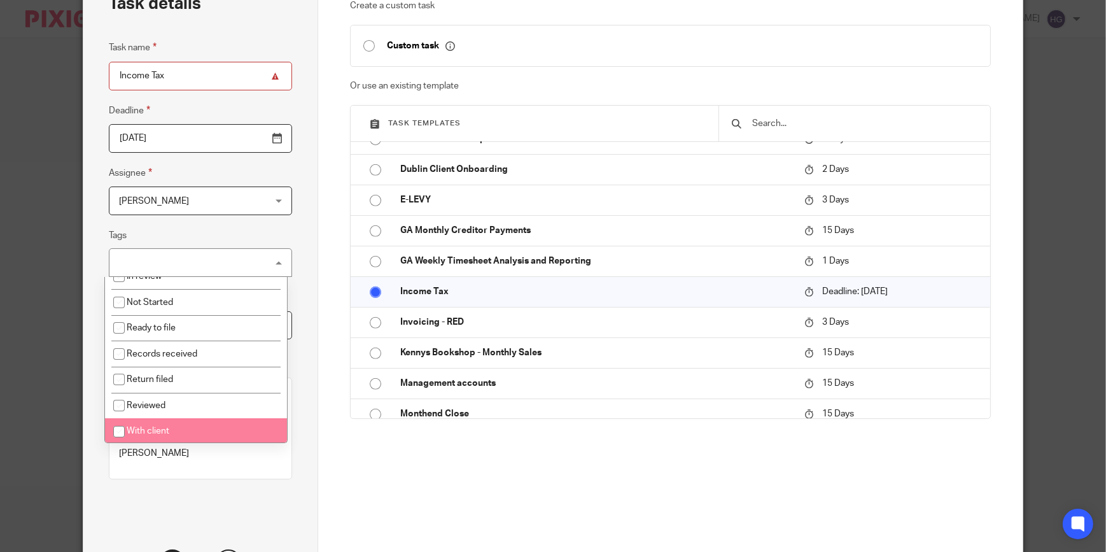
click at [121, 426] on input "checkbox" at bounding box center [119, 431] width 24 height 24
checkbox input "true"
click at [610, 472] on div "Create a custom task Custom task Or use an existing template Task templates Ann…" at bounding box center [670, 246] width 640 height 495
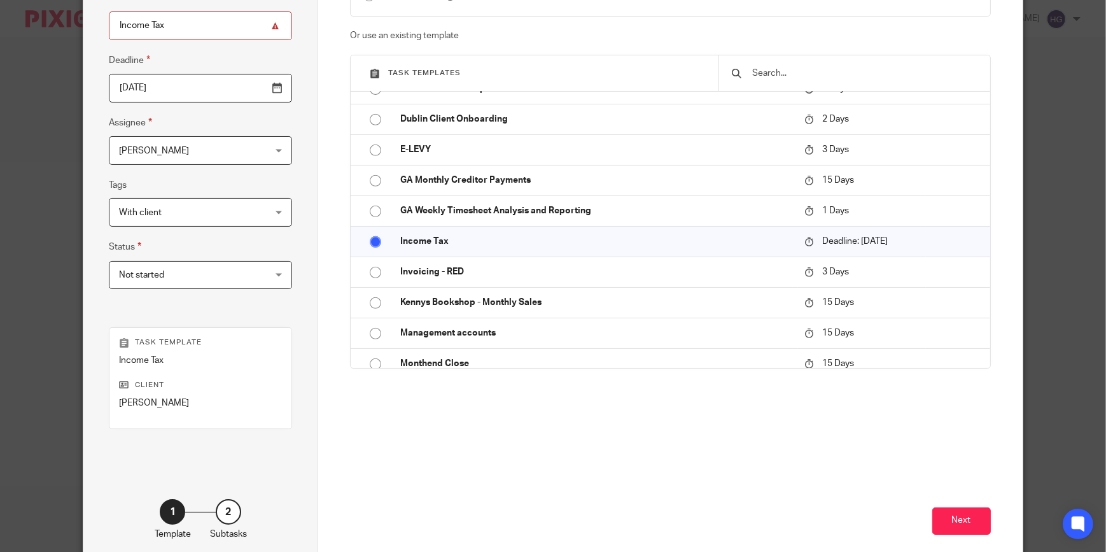
scroll to position [200, 0]
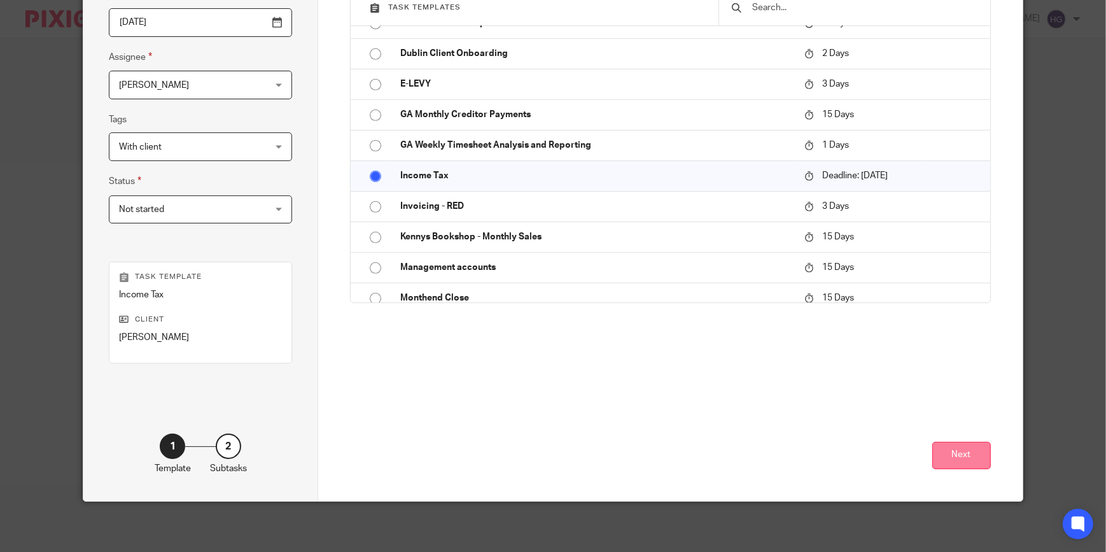
click at [947, 456] on button "Next" at bounding box center [961, 455] width 59 height 27
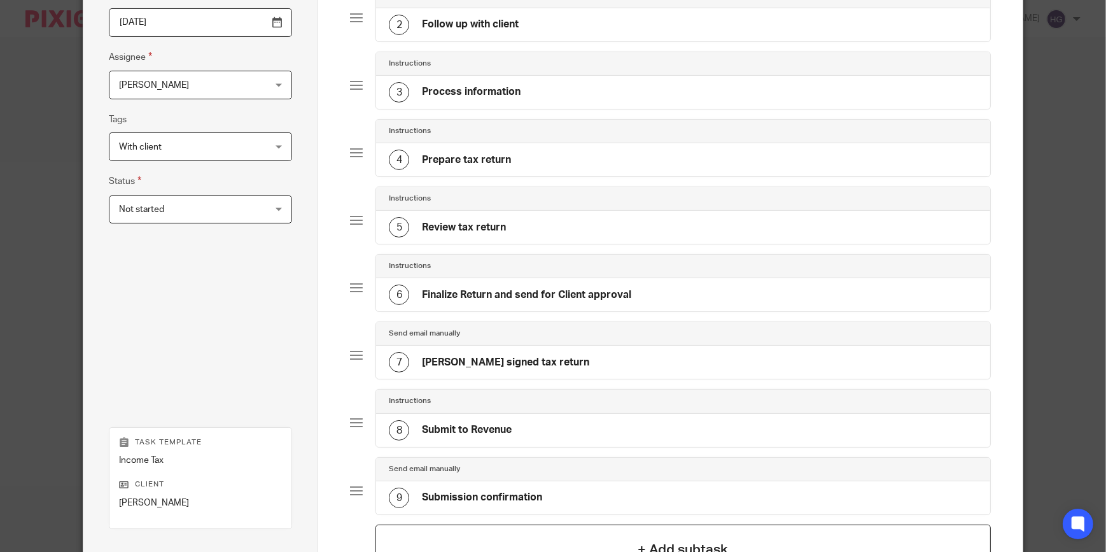
scroll to position [363, 0]
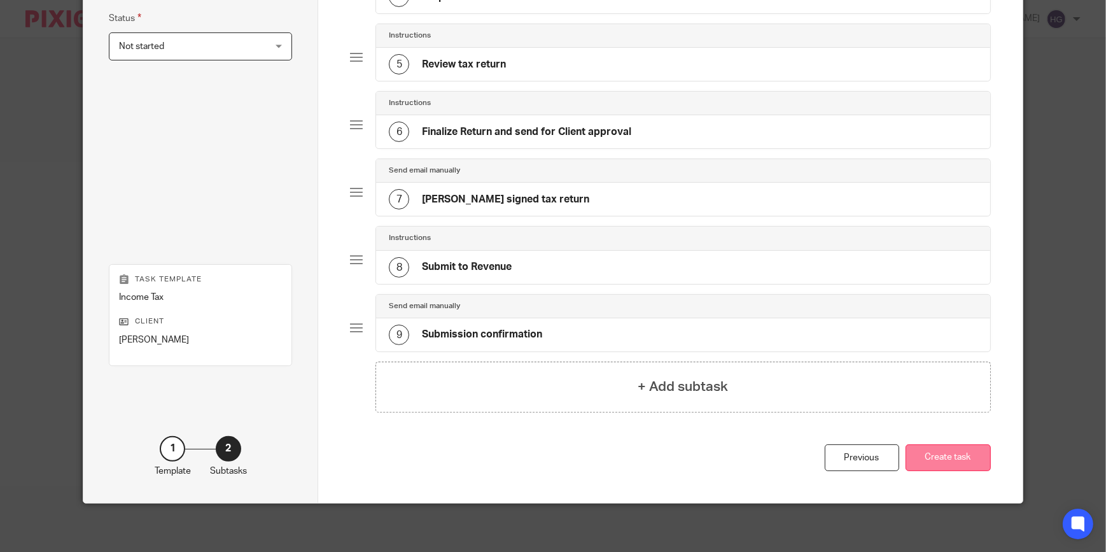
click at [910, 458] on button "Create task" at bounding box center [947, 457] width 85 height 27
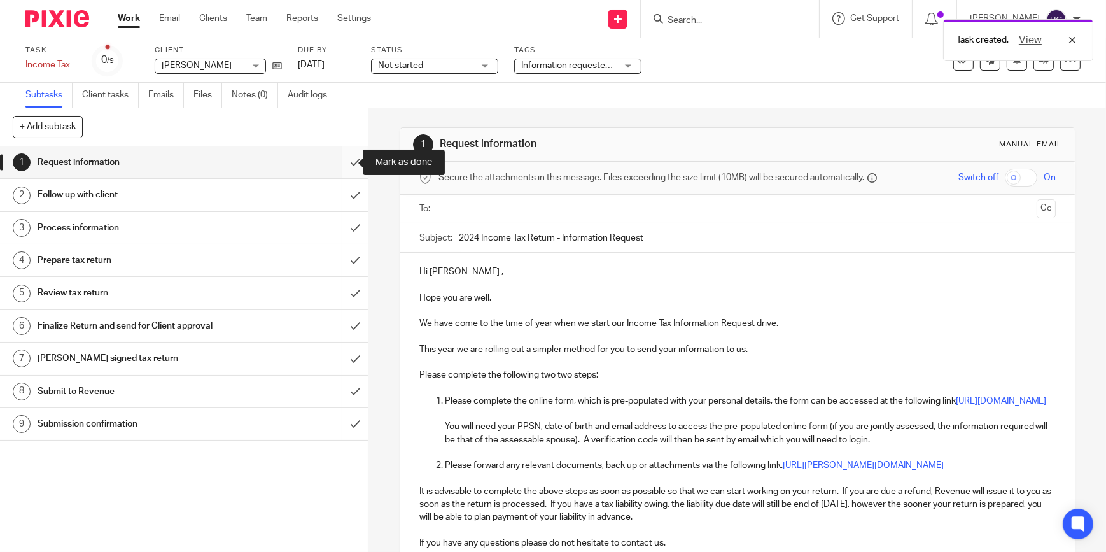
click at [335, 165] on input "submit" at bounding box center [184, 162] width 368 height 32
click at [344, 189] on input "submit" at bounding box center [184, 195] width 368 height 32
click at [335, 226] on input "submit" at bounding box center [184, 228] width 368 height 32
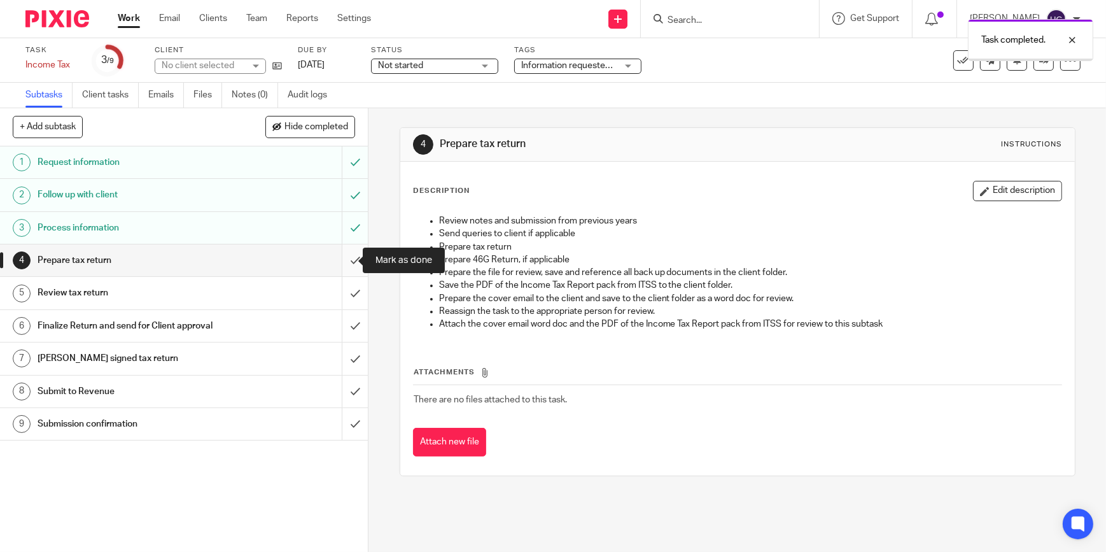
click at [343, 256] on input "submit" at bounding box center [184, 260] width 368 height 32
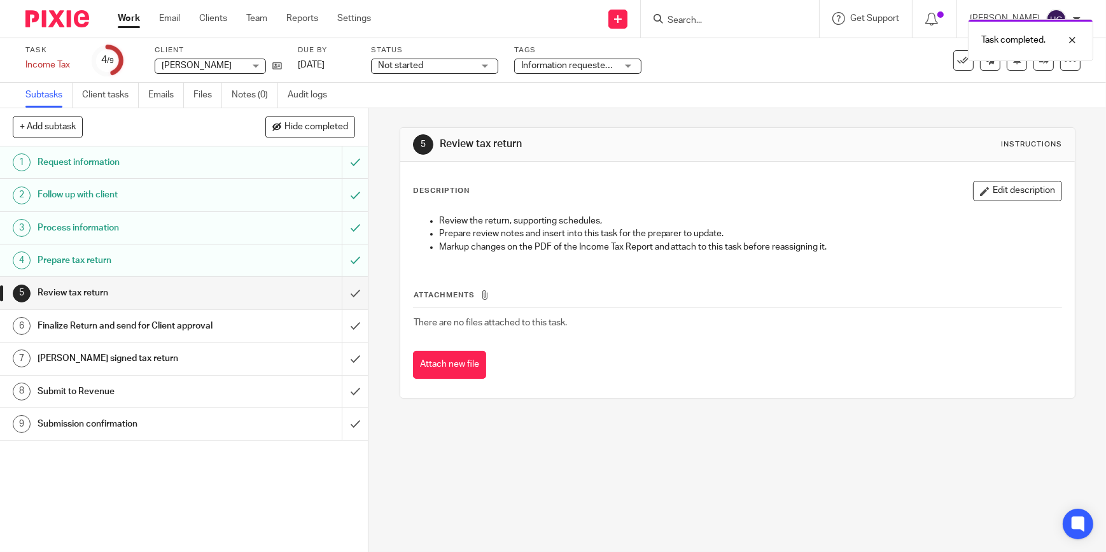
drag, startPoint x: 475, startPoint y: 75, endPoint x: 477, endPoint y: 62, distance: 12.9
click at [475, 68] on div "Status Not started Not started Not started In progress Complete 1" at bounding box center [434, 60] width 127 height 31
click at [477, 60] on div "Not started Not started" at bounding box center [434, 66] width 127 height 15
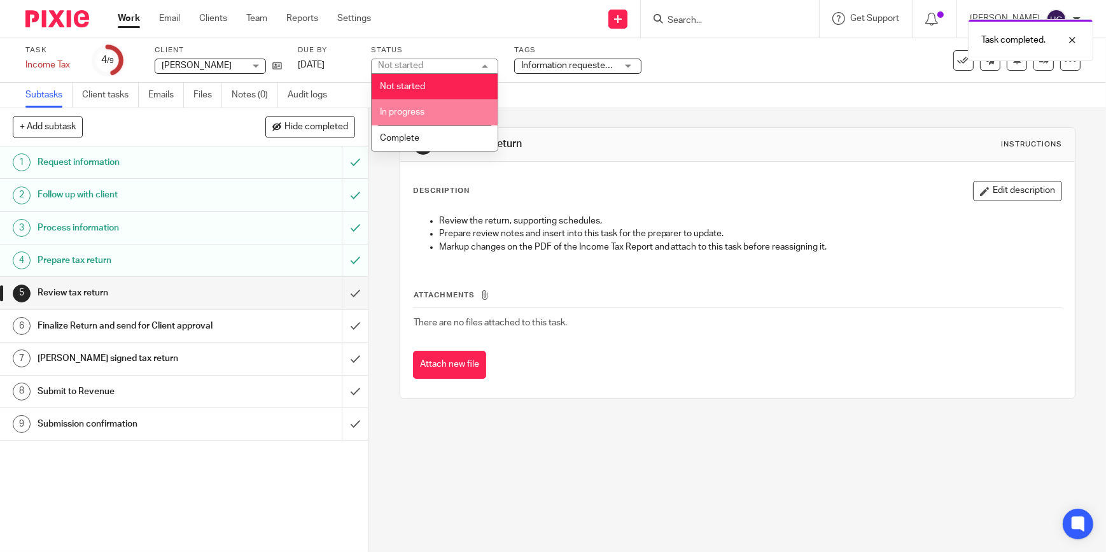
click at [440, 106] on li "In progress" at bounding box center [435, 112] width 126 height 26
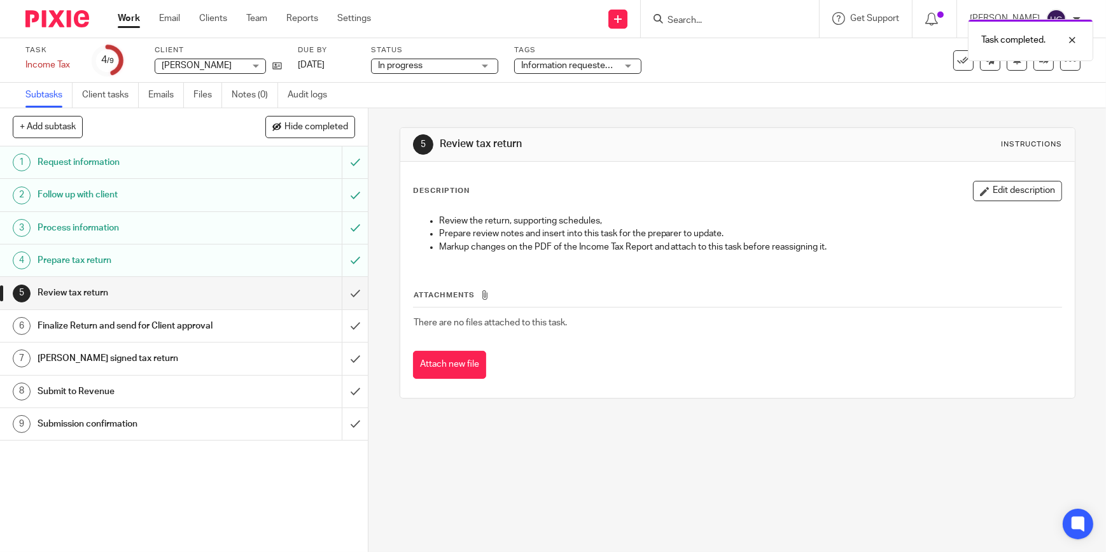
click at [578, 66] on span "Information requested + 1" at bounding box center [572, 65] width 103 height 9
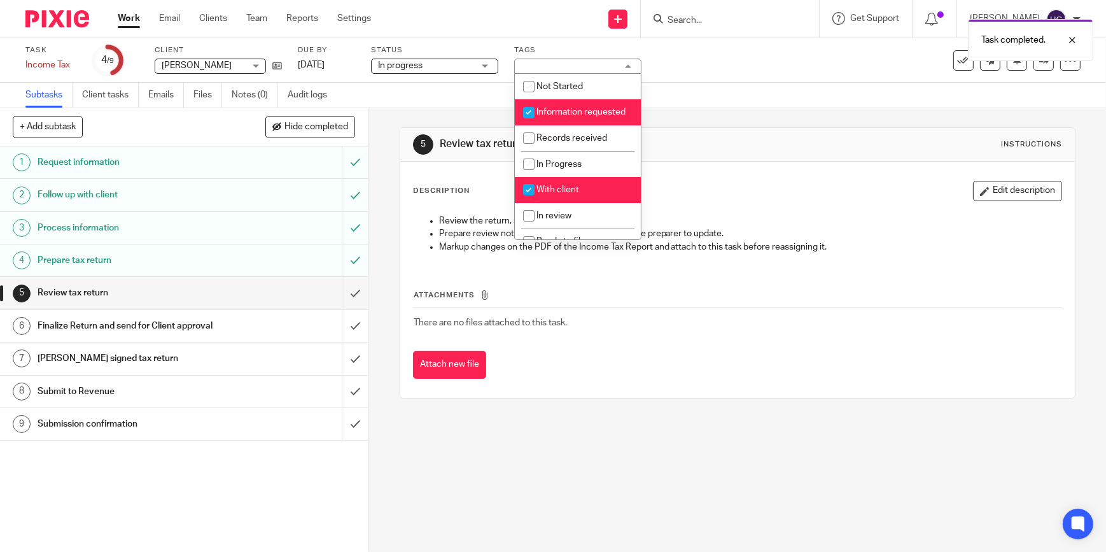
click at [527, 113] on input "checkbox" at bounding box center [529, 113] width 24 height 24
checkbox input "false"
click at [694, 127] on div "5 Review tax return Instructions Description Edit description Review the return…" at bounding box center [738, 262] width 676 height 271
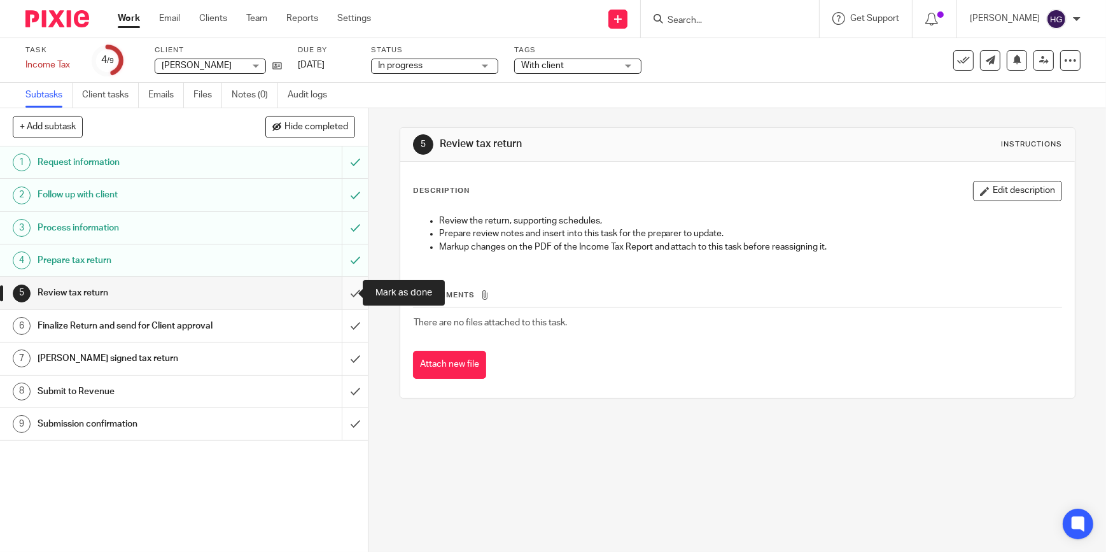
click at [342, 292] on input "submit" at bounding box center [184, 293] width 368 height 32
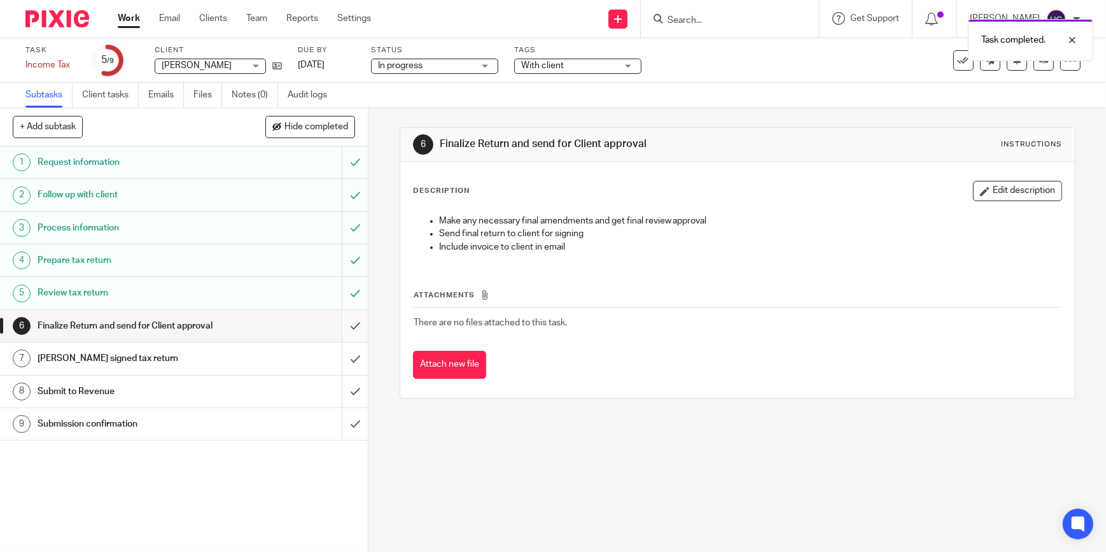
click at [338, 325] on input "submit" at bounding box center [184, 326] width 368 height 32
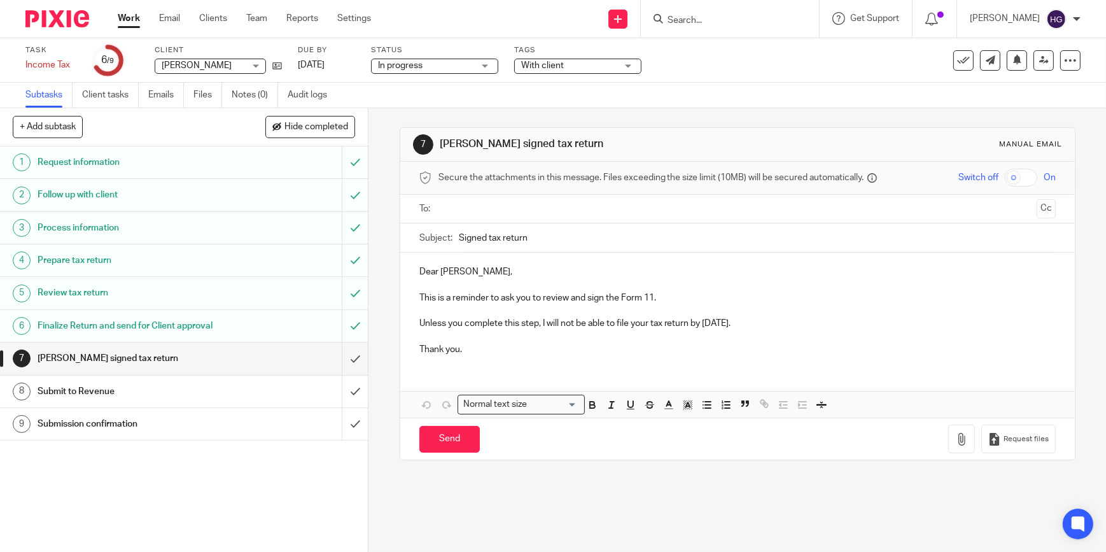
click at [128, 15] on link "Work" at bounding box center [129, 18] width 22 height 13
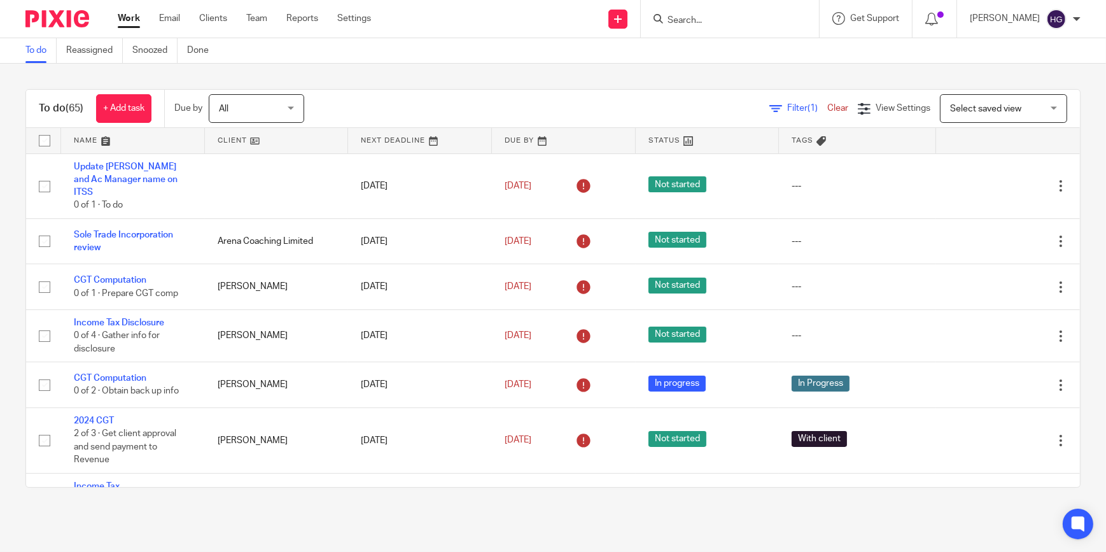
click at [714, 17] on input "Search" at bounding box center [723, 20] width 115 height 11
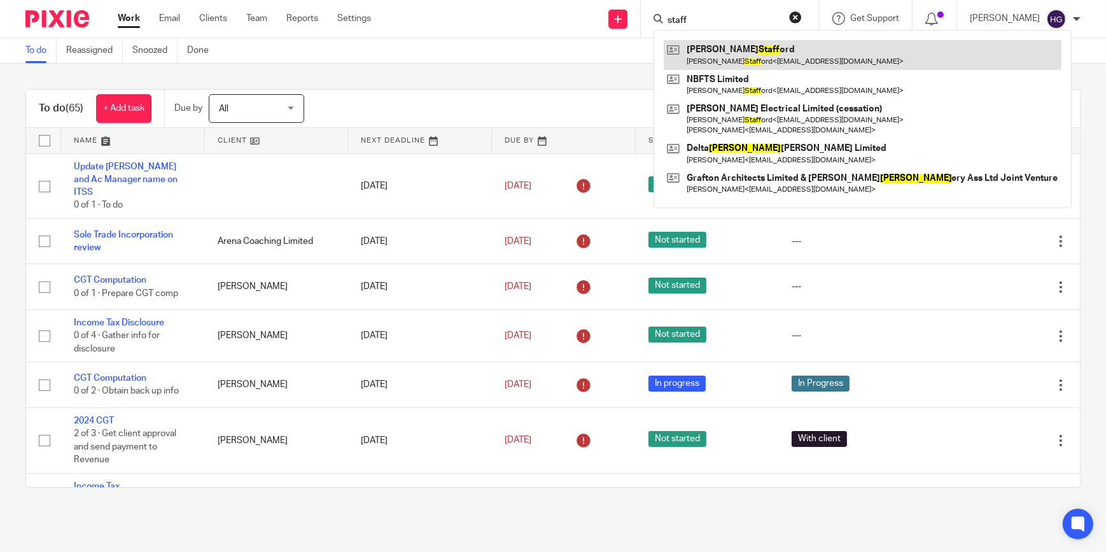
type input "staff"
click at [739, 50] on link at bounding box center [863, 54] width 398 height 29
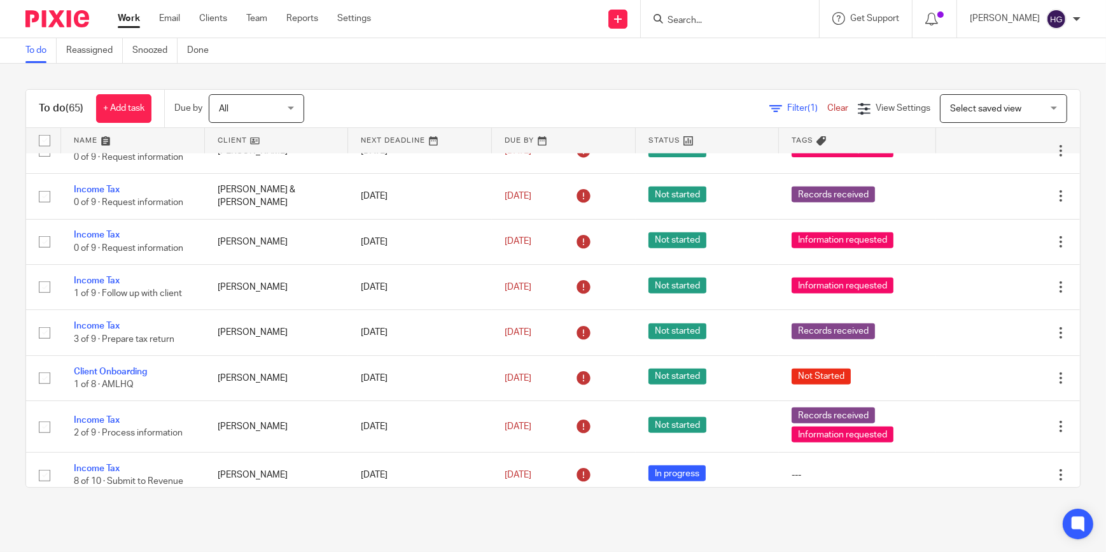
scroll to position [1793, 0]
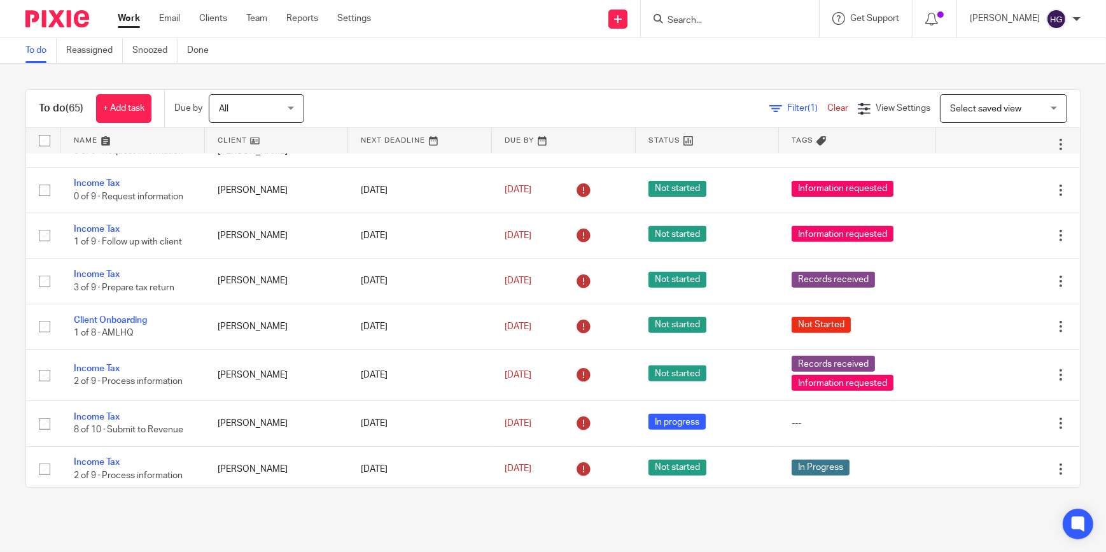
click at [789, 144] on th "Tags" at bounding box center [857, 140] width 157 height 25
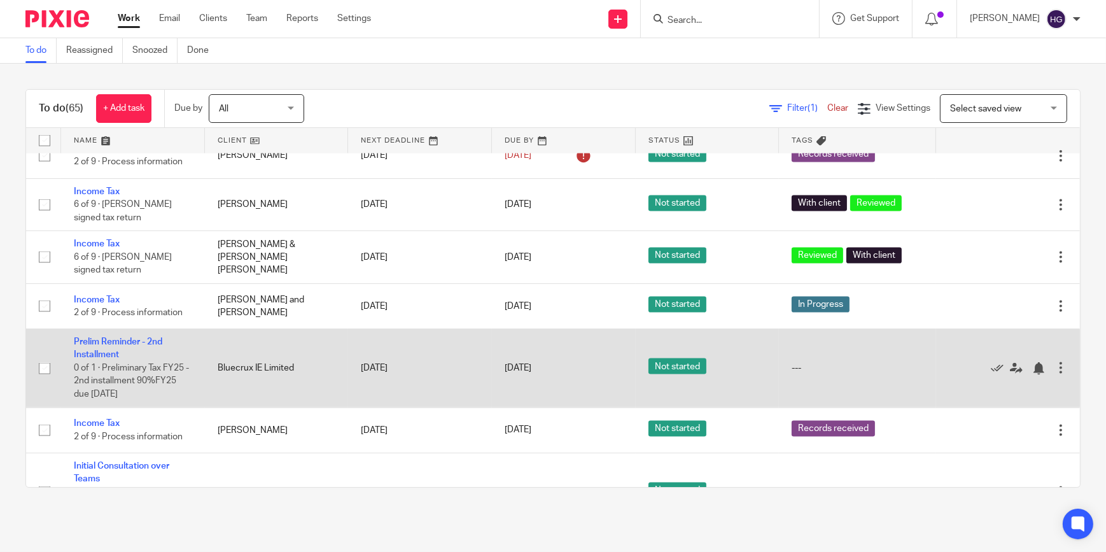
scroll to position [2313, 0]
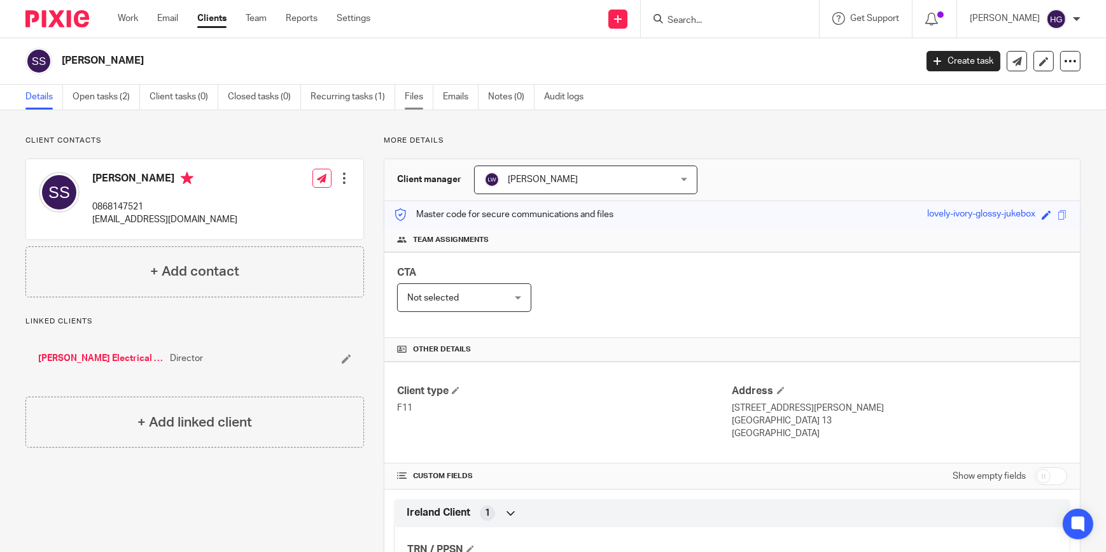
click at [419, 100] on link "Files" at bounding box center [419, 97] width 29 height 25
